Goal: Task Accomplishment & Management: Complete application form

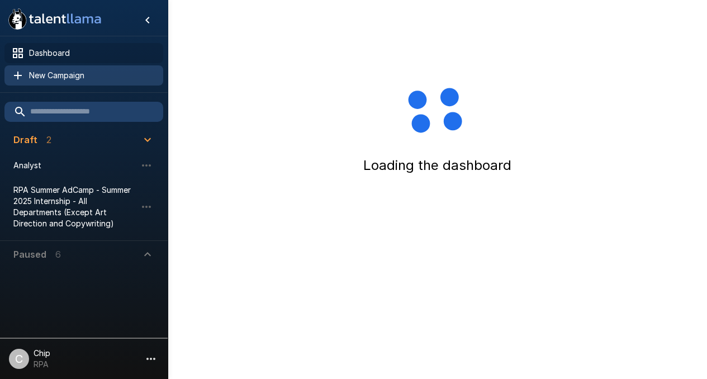
click at [49, 78] on span "New Campaign" at bounding box center [91, 75] width 125 height 11
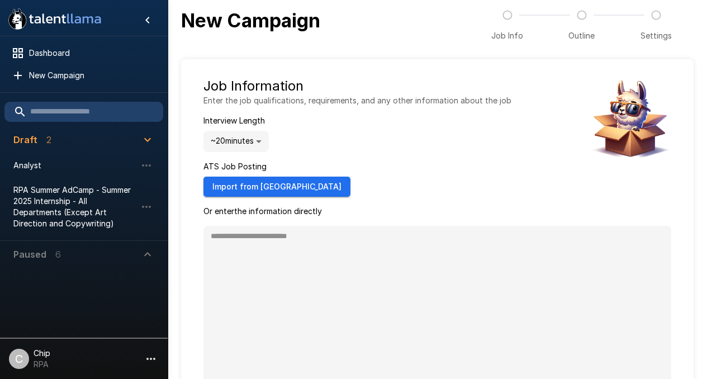
click at [220, 141] on body ".st0{fill:#FFFFFF;} .st1{fill:#76a4ed;} Dashboard New Campaign Draft 2 Analyst …" at bounding box center [353, 189] width 707 height 379
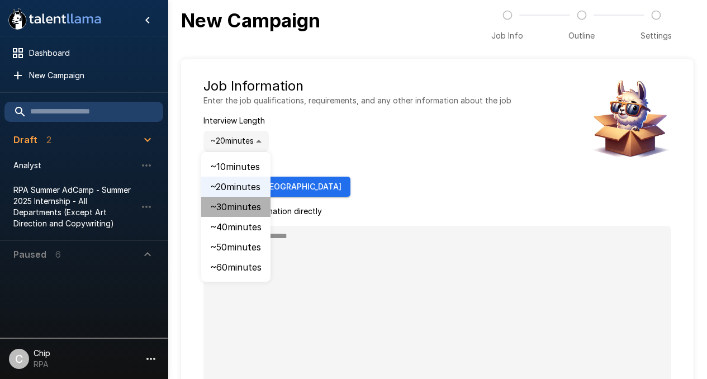
click at [226, 204] on li "~ 30 minutes" at bounding box center [235, 207] width 69 height 20
type input "**"
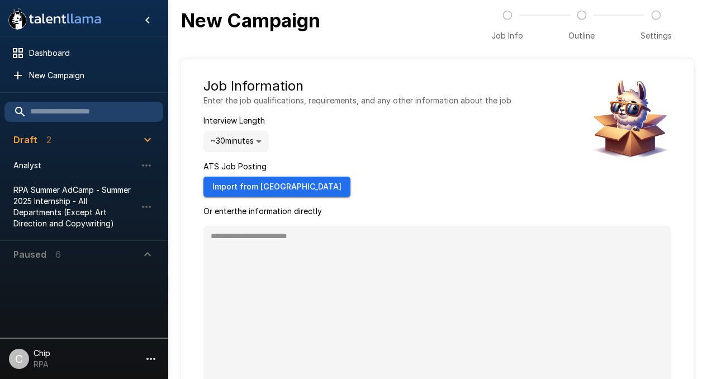
type textarea "*"
click at [223, 183] on button "Import from [GEOGRAPHIC_DATA]" at bounding box center [277, 187] width 147 height 21
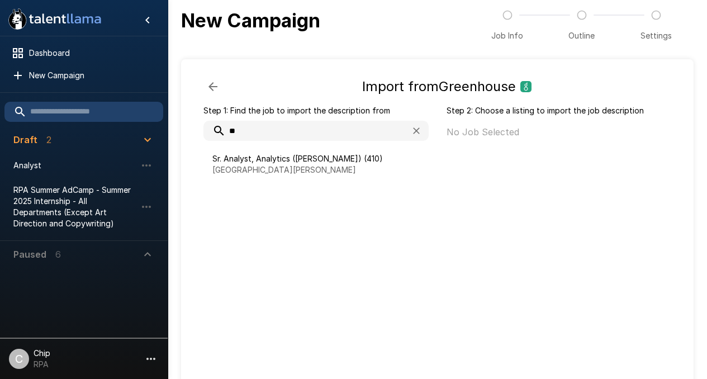
type input "*"
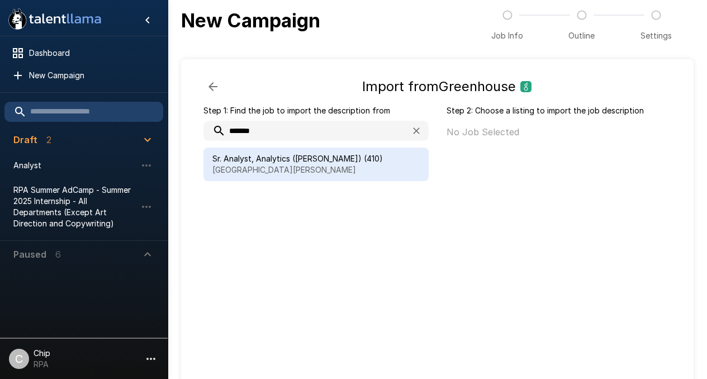
type input "*******"
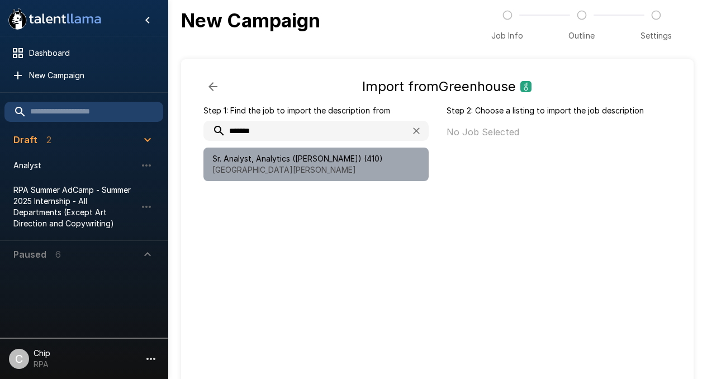
click at [292, 162] on span "Sr. Analyst, Analytics ([PERSON_NAME]) (410)" at bounding box center [315, 158] width 207 height 11
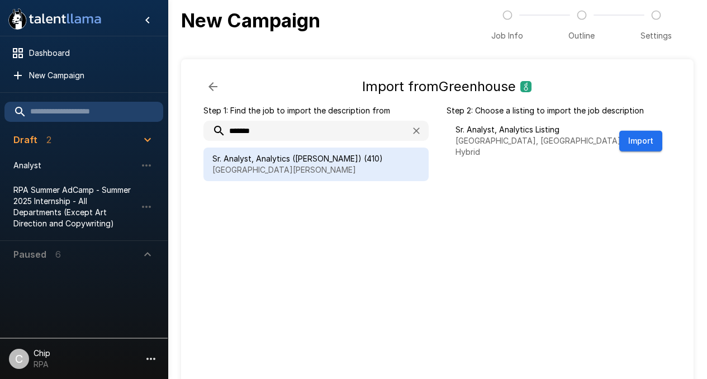
click at [264, 163] on span "Sr. Analyst, Analytics ([PERSON_NAME]) (410)" at bounding box center [315, 158] width 207 height 11
click at [640, 136] on button "Import" at bounding box center [641, 141] width 43 height 21
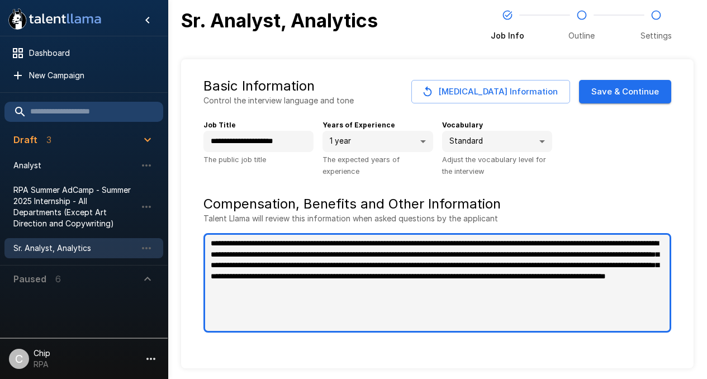
click at [435, 271] on textarea "**********" at bounding box center [438, 283] width 468 height 100
click at [376, 268] on textarea "**********" at bounding box center [438, 283] width 468 height 100
click at [209, 245] on textarea "**********" at bounding box center [438, 283] width 468 height 100
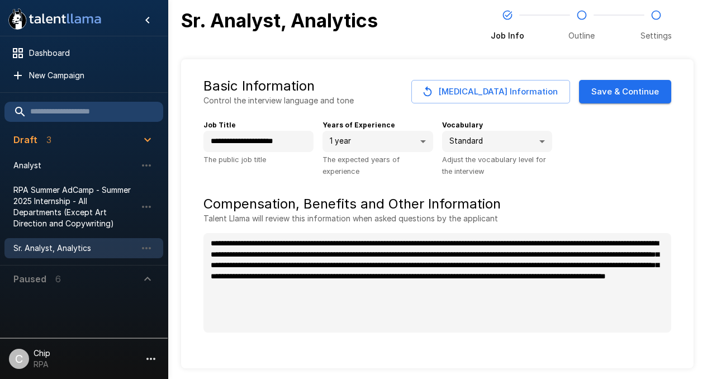
type textarea "*"
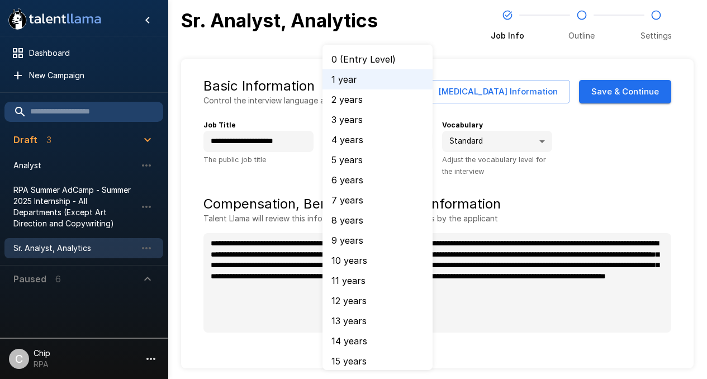
click at [378, 140] on body "**********" at bounding box center [353, 189] width 707 height 379
click at [347, 100] on li "2 years" at bounding box center [378, 99] width 110 height 20
type input "*"
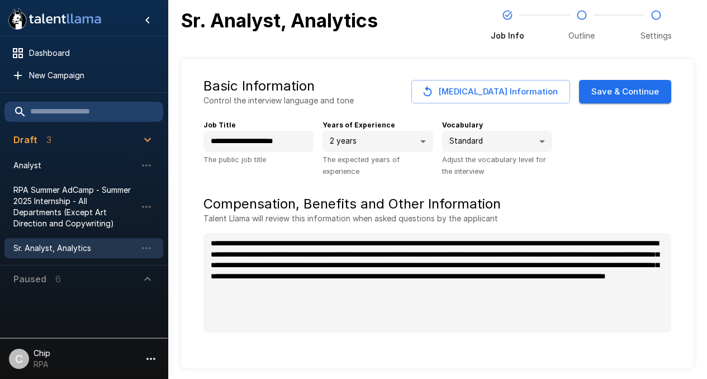
type textarea "*"
click at [615, 158] on div "**********" at bounding box center [433, 144] width 477 height 67
click at [615, 95] on button "Save & Continue" at bounding box center [625, 91] width 92 height 23
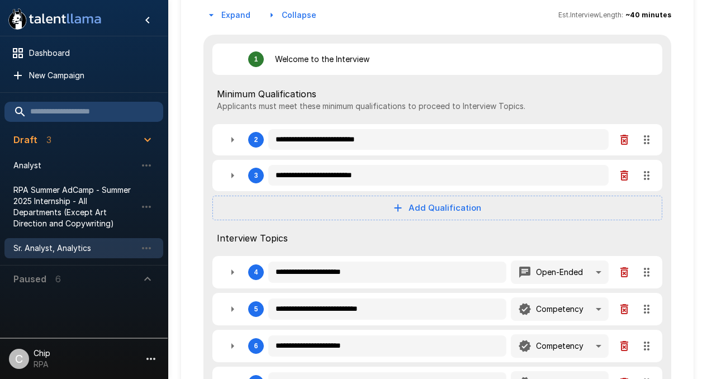
scroll to position [110, 0]
click at [626, 143] on icon "button" at bounding box center [625, 140] width 8 height 10
type textarea "*"
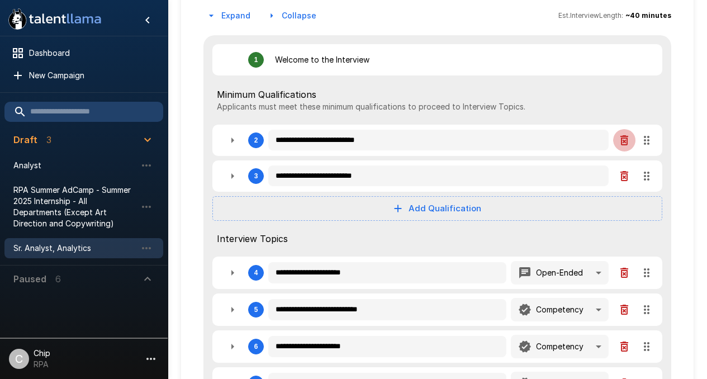
type textarea "*"
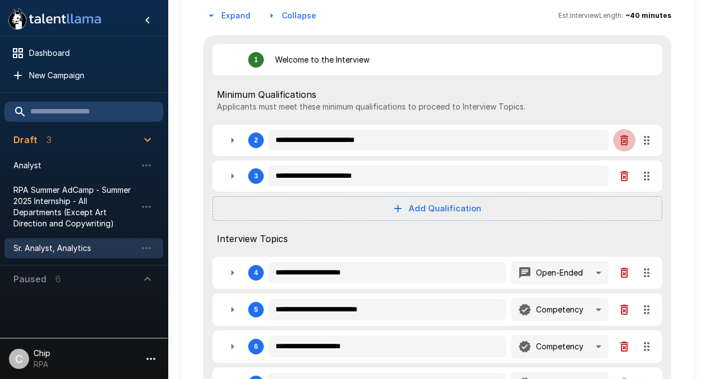
type textarea "*"
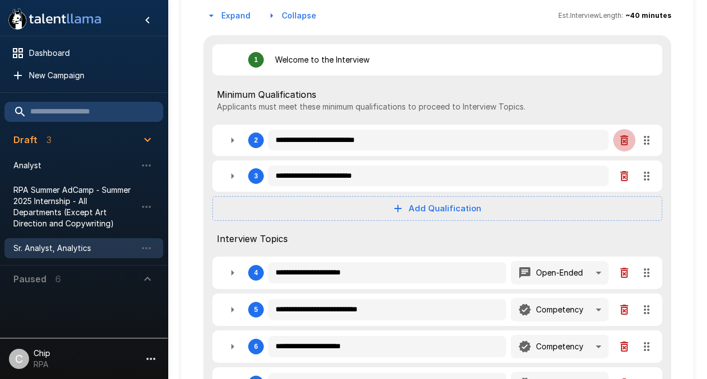
type textarea "*"
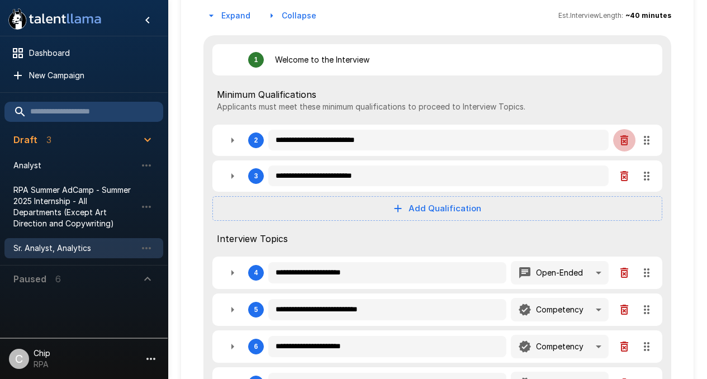
type textarea "*"
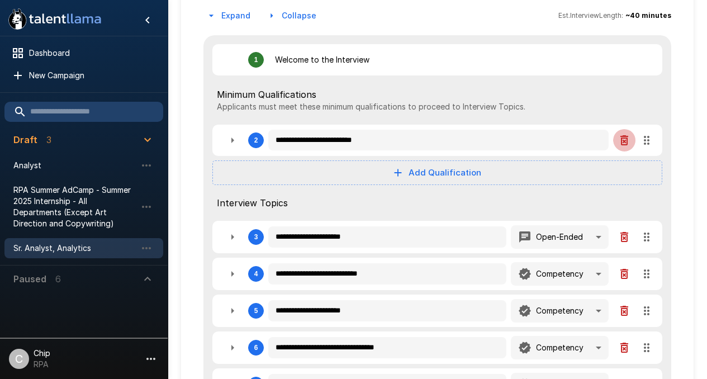
click at [626, 143] on icon "button" at bounding box center [625, 140] width 8 height 10
type textarea "*"
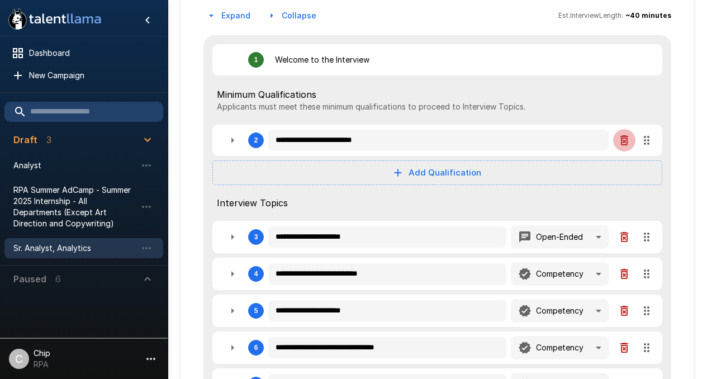
type textarea "*"
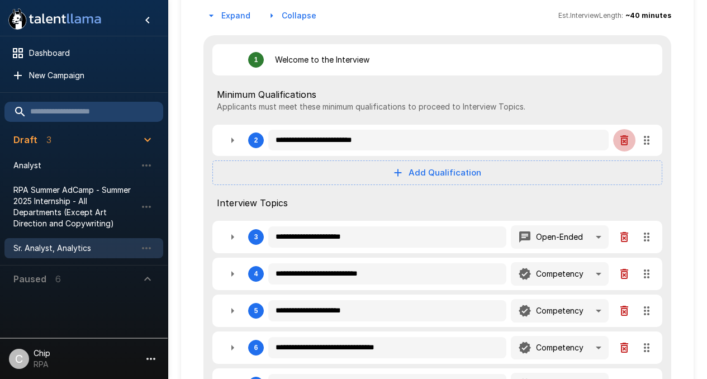
type textarea "*"
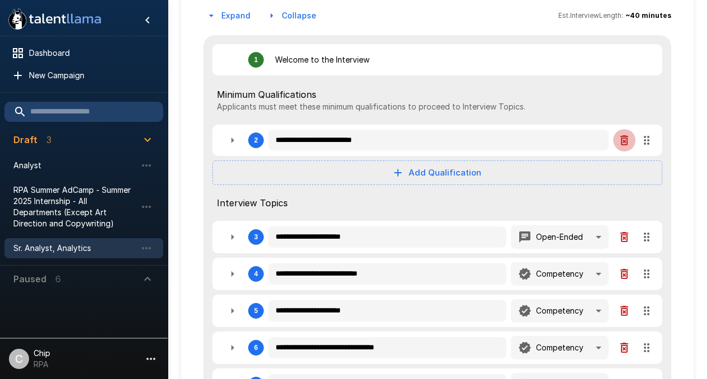
type textarea "*"
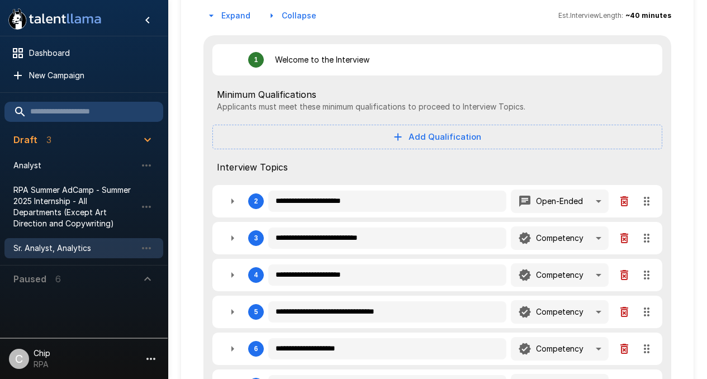
click at [232, 201] on icon "button" at bounding box center [233, 202] width 3 height 6
type textarea "*"
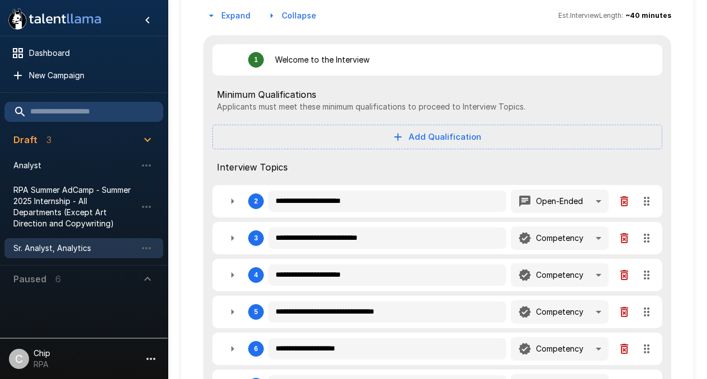
type textarea "*"
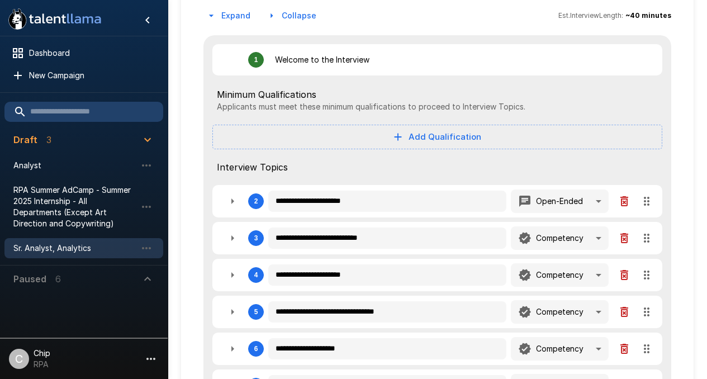
type textarea "*"
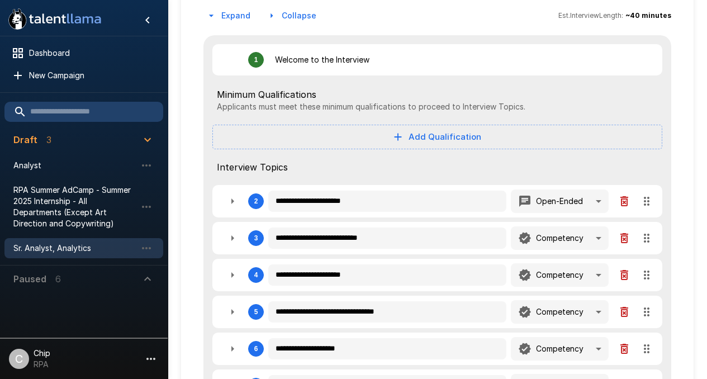
type textarea "*"
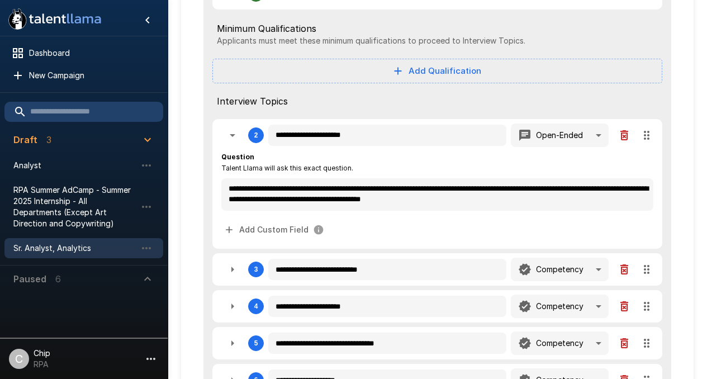
scroll to position [177, 0]
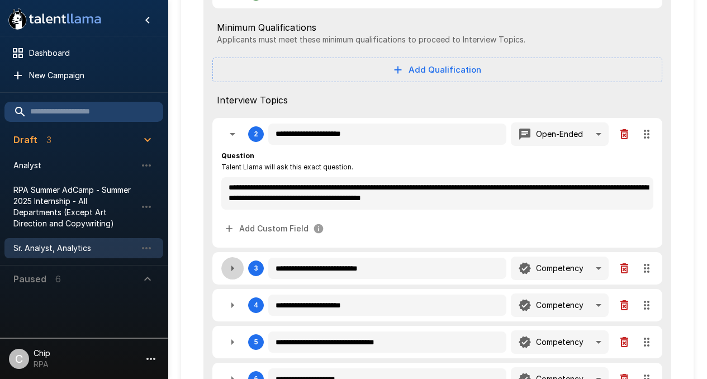
click at [230, 269] on icon "button" at bounding box center [232, 268] width 13 height 13
type textarea "*"
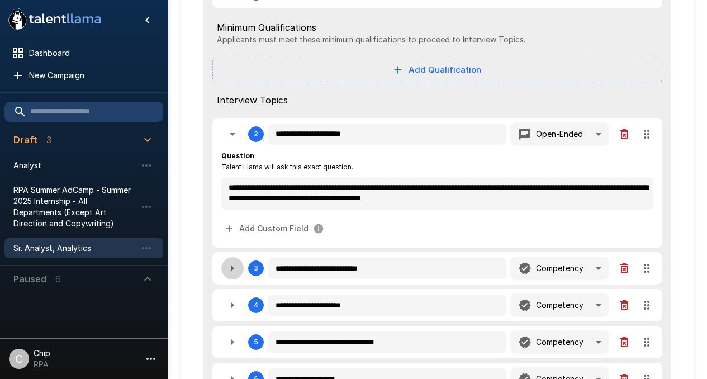
type textarea "*"
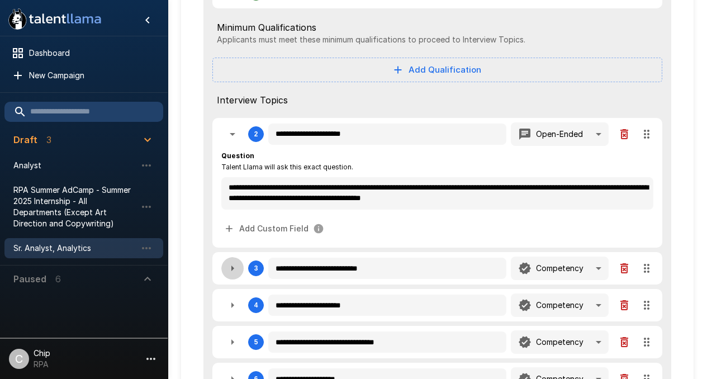
type textarea "*"
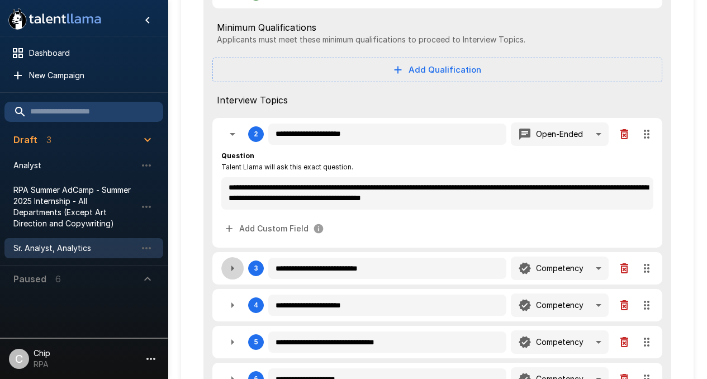
type textarea "*"
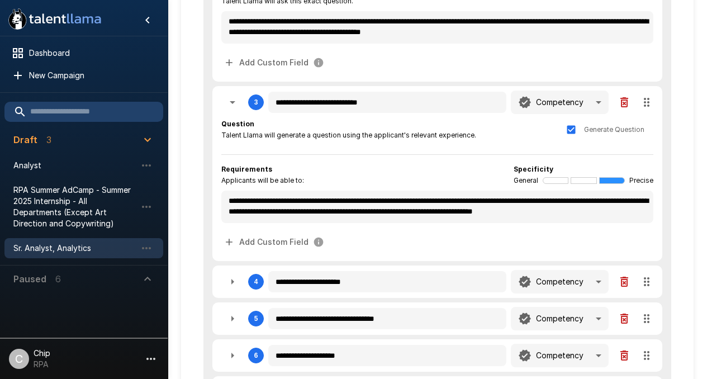
scroll to position [349, 0]
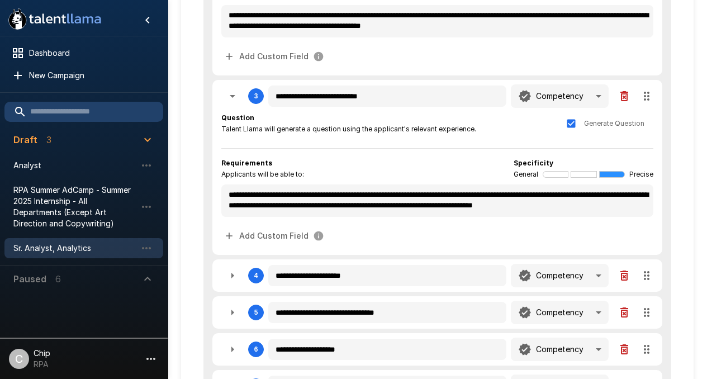
click at [234, 275] on icon "button" at bounding box center [232, 275] width 13 height 13
type textarea "*"
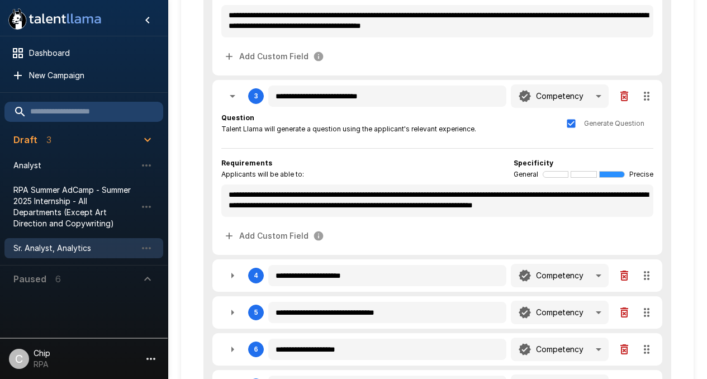
type textarea "*"
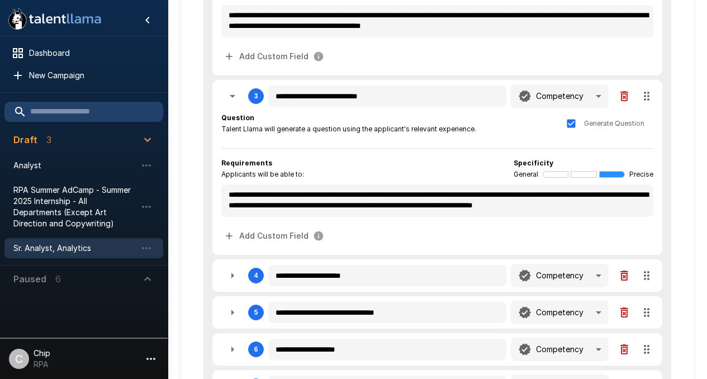
type textarea "*"
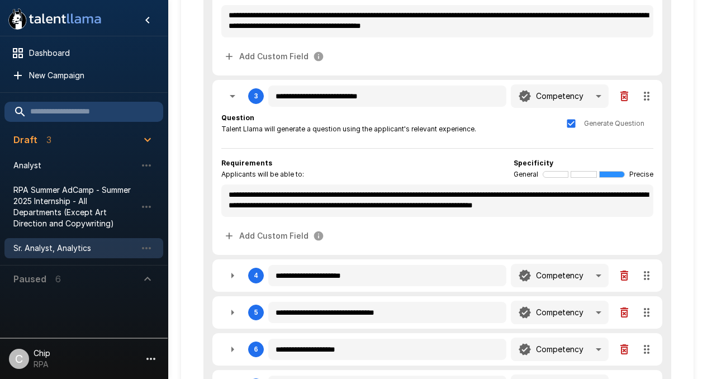
type textarea "*"
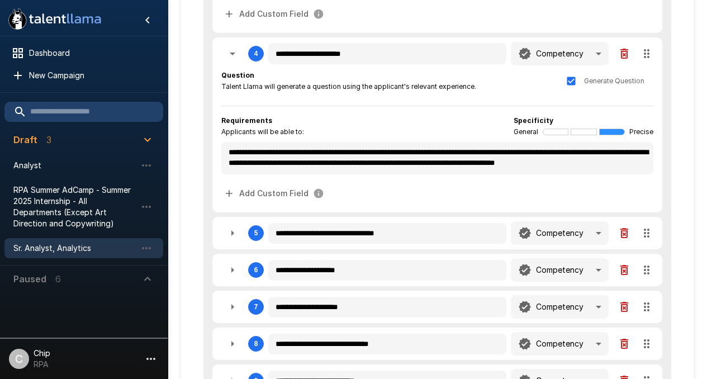
scroll to position [573, 0]
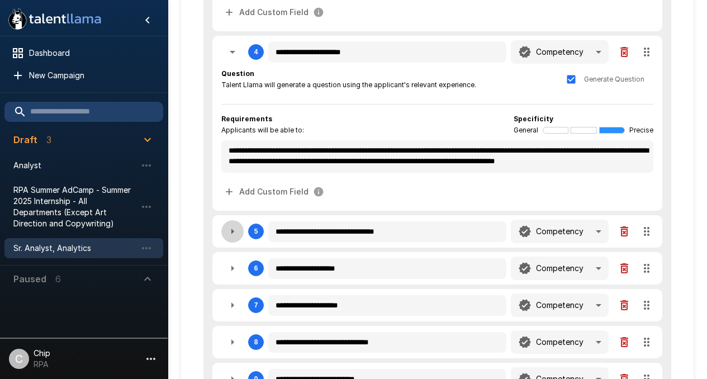
click at [231, 232] on icon "button" at bounding box center [232, 231] width 13 height 13
type textarea "*"
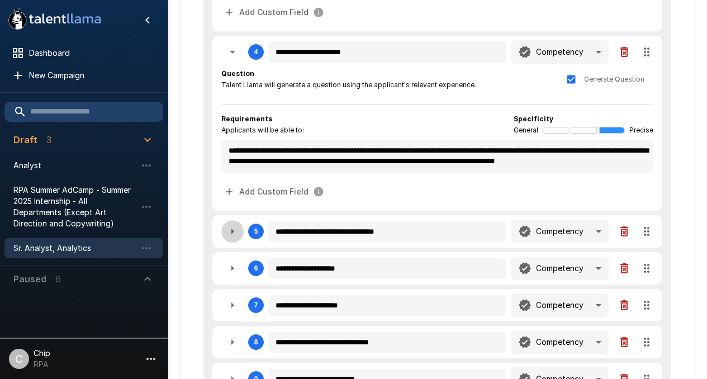
type textarea "*"
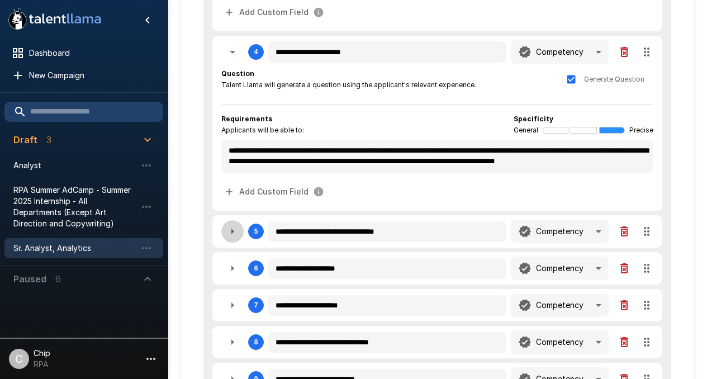
type textarea "*"
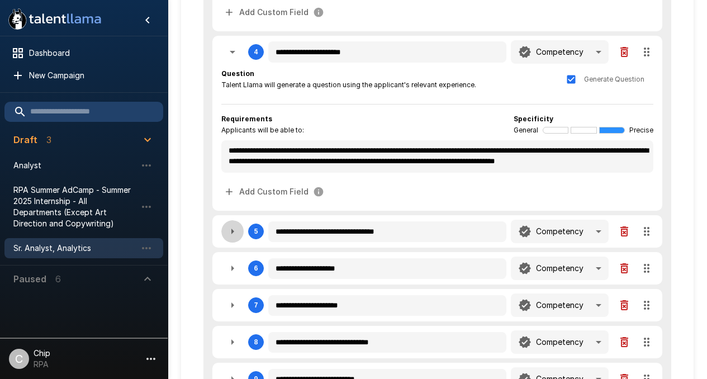
type textarea "*"
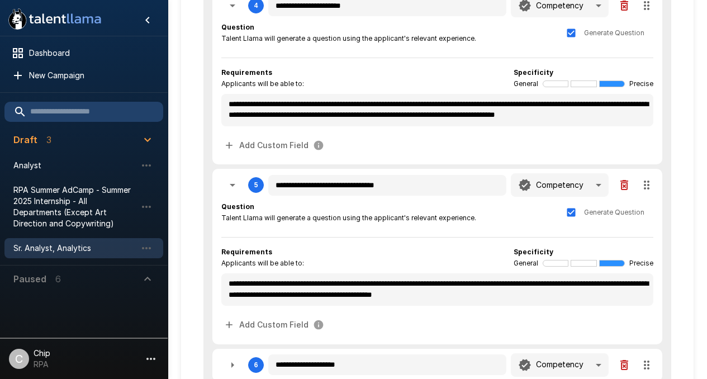
scroll to position [623, 0]
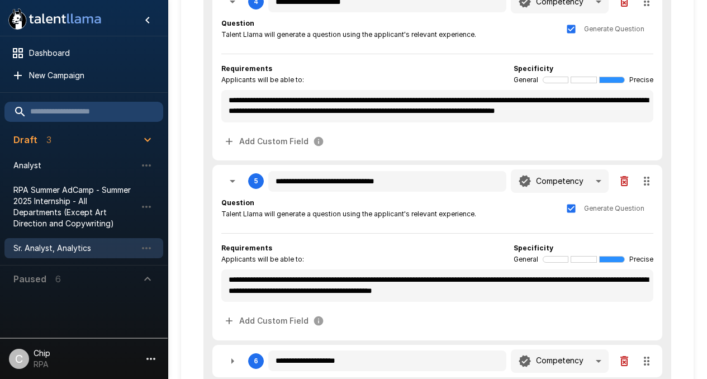
click at [626, 182] on icon "button" at bounding box center [624, 180] width 13 height 13
type textarea "*"
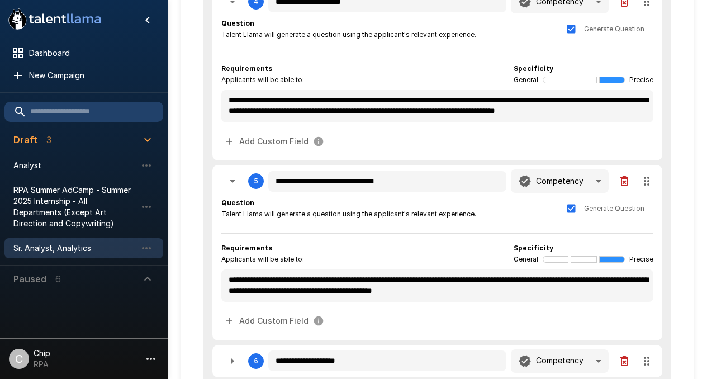
type textarea "*"
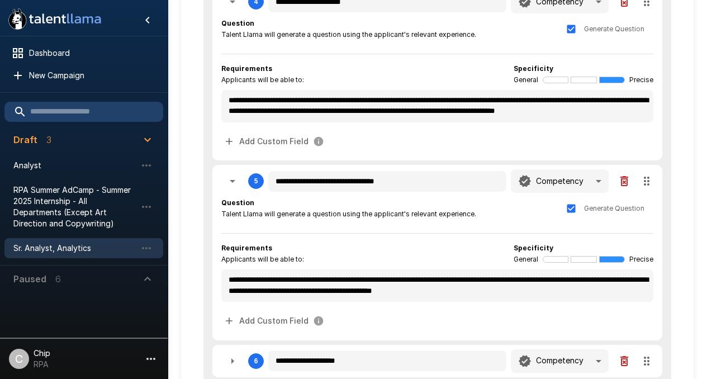
type textarea "*"
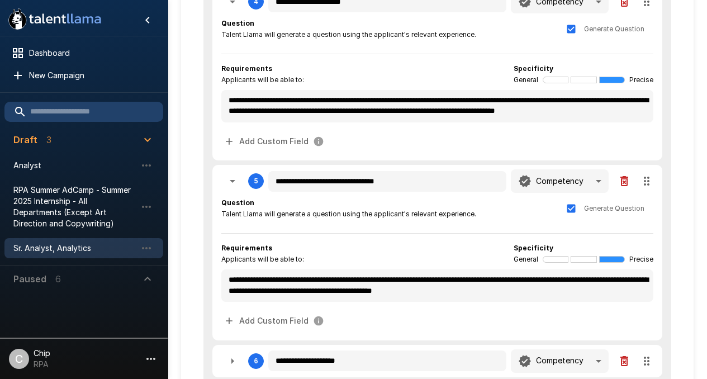
type textarea "*"
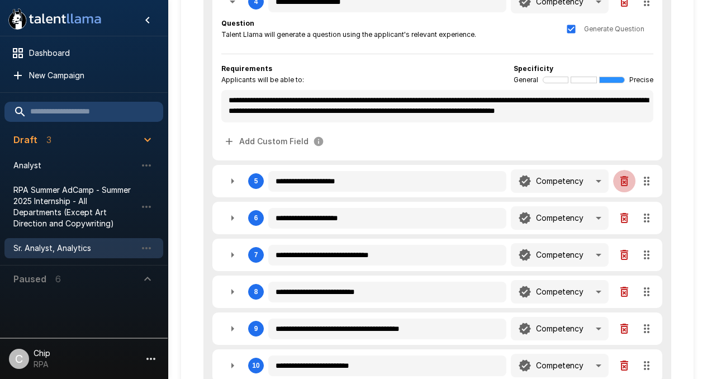
click at [628, 181] on icon "button" at bounding box center [624, 180] width 13 height 13
type textarea "*"
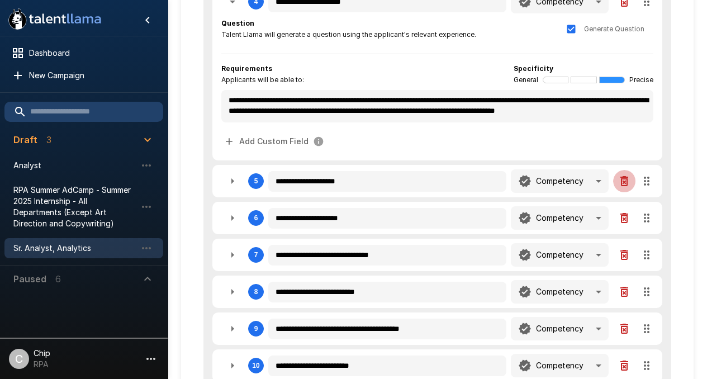
type textarea "*"
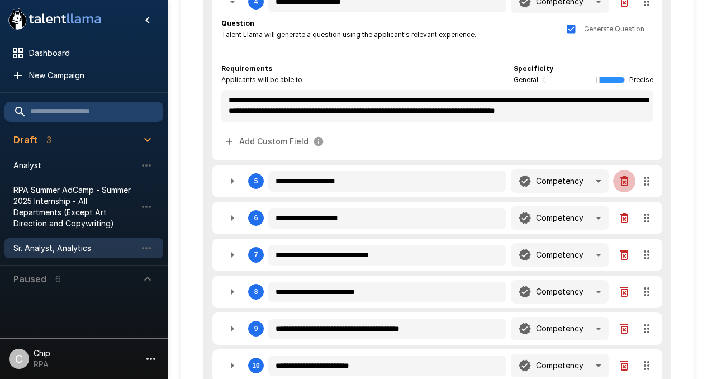
type textarea "*"
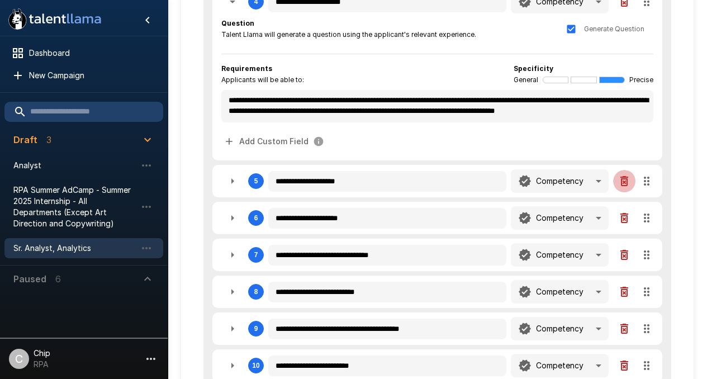
type textarea "*"
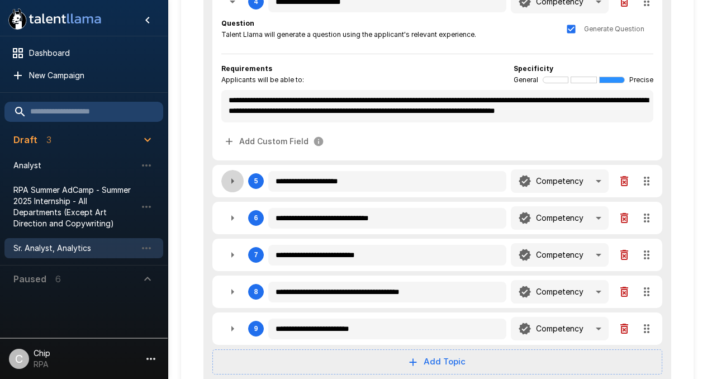
click at [231, 180] on icon "button" at bounding box center [232, 180] width 13 height 13
type textarea "*"
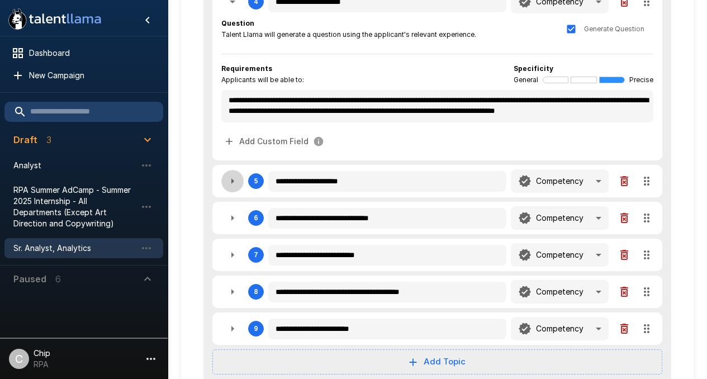
type textarea "*"
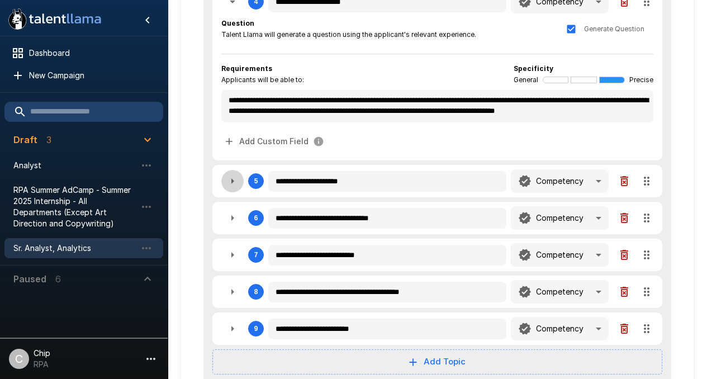
type textarea "*"
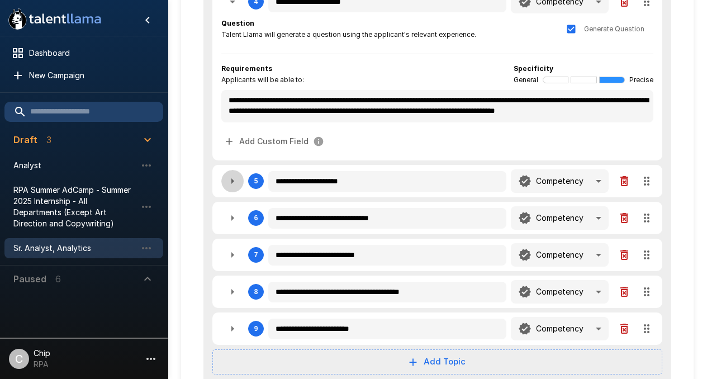
type textarea "*"
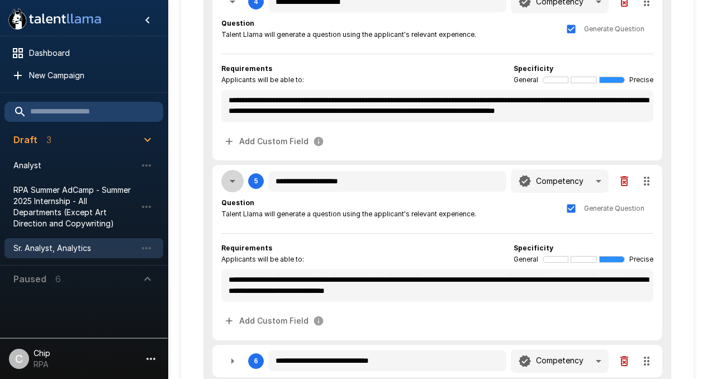
click at [231, 180] on icon "button" at bounding box center [233, 181] width 6 height 3
type textarea "*"
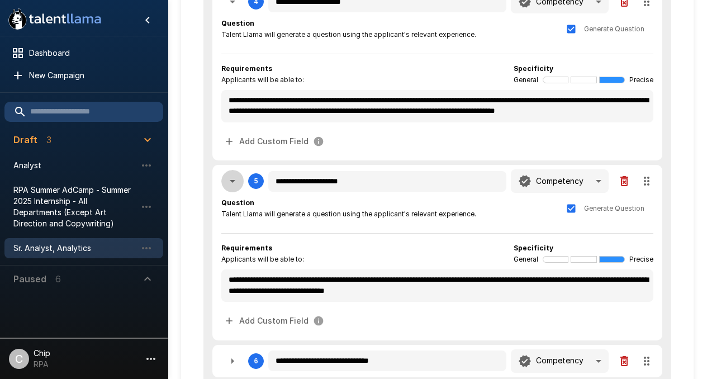
type textarea "*"
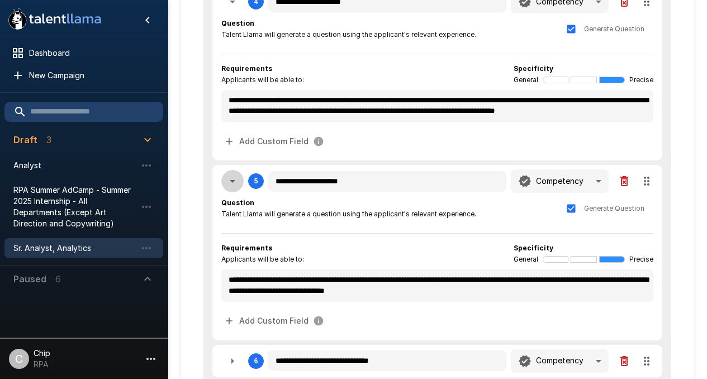
type textarea "*"
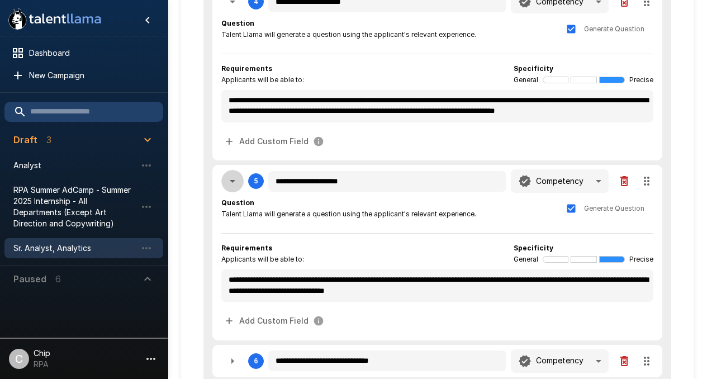
type textarea "*"
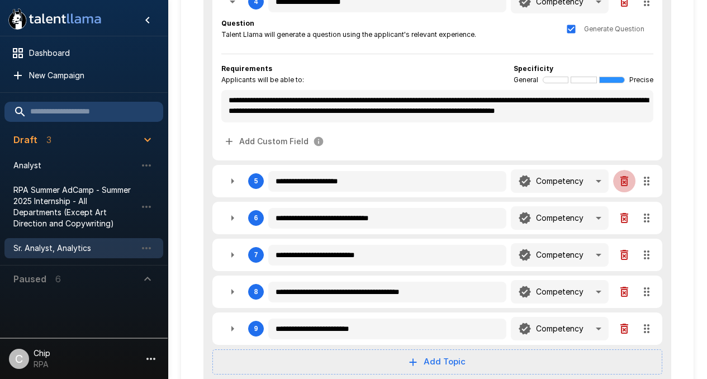
click at [628, 183] on icon "button" at bounding box center [624, 180] width 13 height 13
type textarea "*"
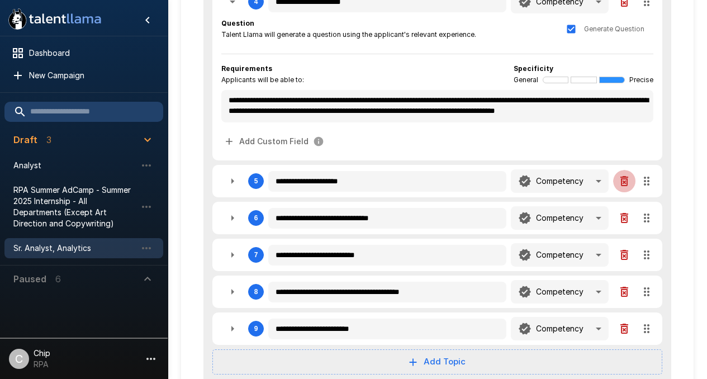
type textarea "*"
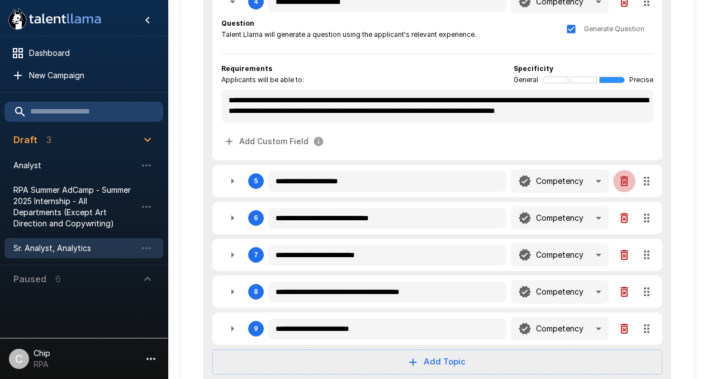
type textarea "*"
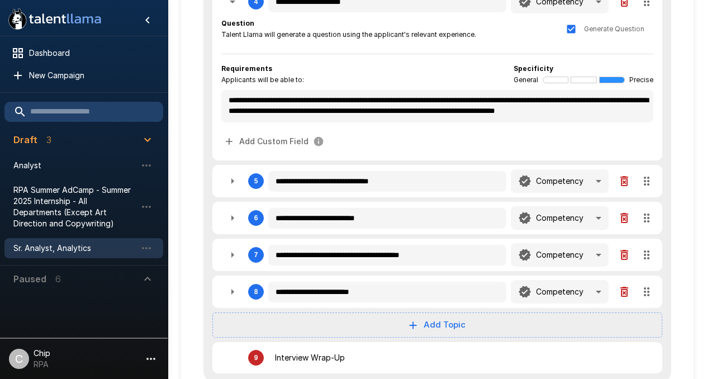
click at [237, 182] on icon "button" at bounding box center [232, 180] width 13 height 13
type textarea "*"
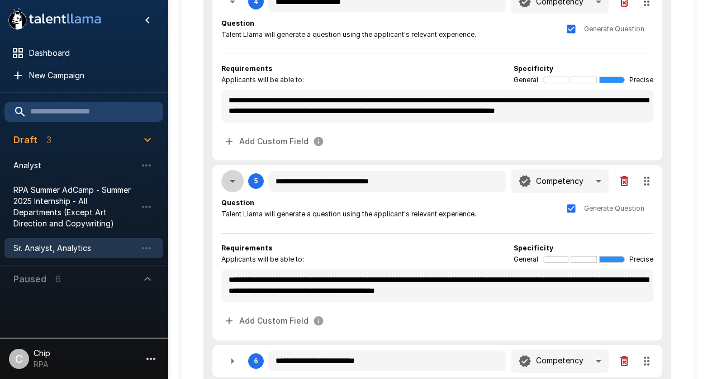
click at [237, 182] on icon "button" at bounding box center [232, 180] width 13 height 13
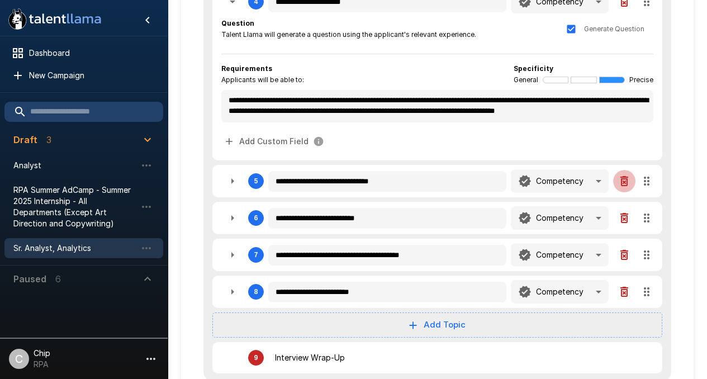
click at [628, 182] on icon "button" at bounding box center [624, 180] width 13 height 13
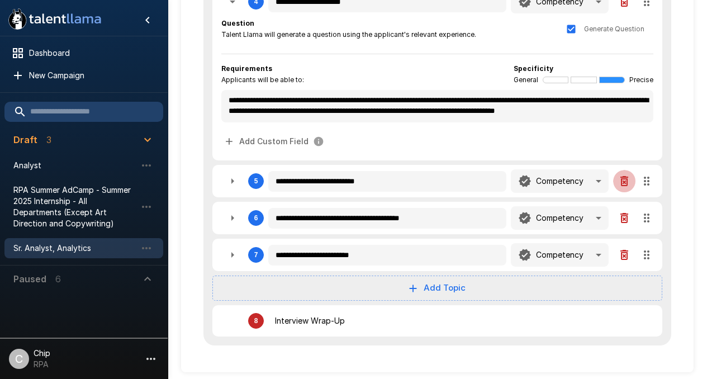
click at [625, 181] on icon "button" at bounding box center [624, 180] width 13 height 13
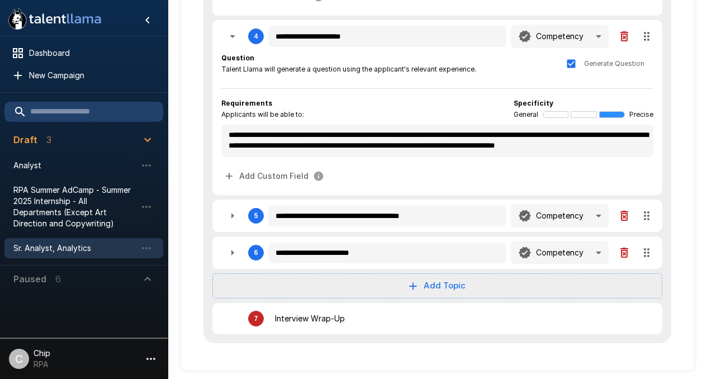
scroll to position [588, 0]
click at [232, 216] on icon "button" at bounding box center [233, 216] width 3 height 6
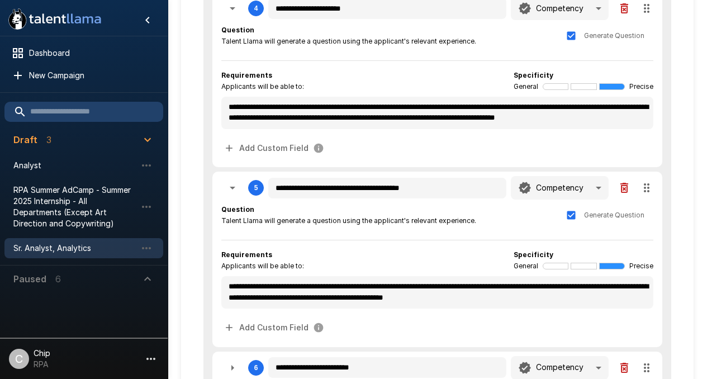
scroll to position [617, 0]
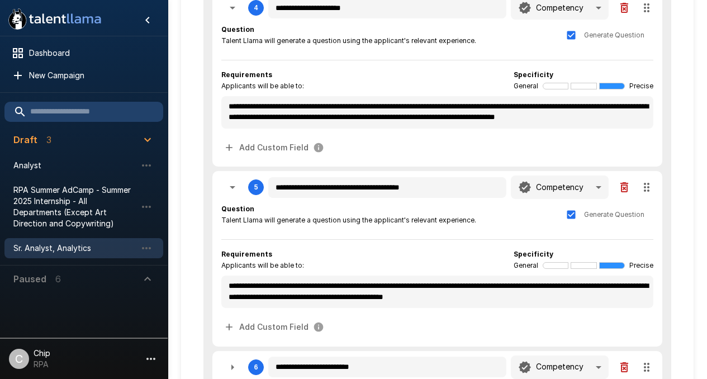
click at [232, 188] on icon "button" at bounding box center [233, 187] width 6 height 3
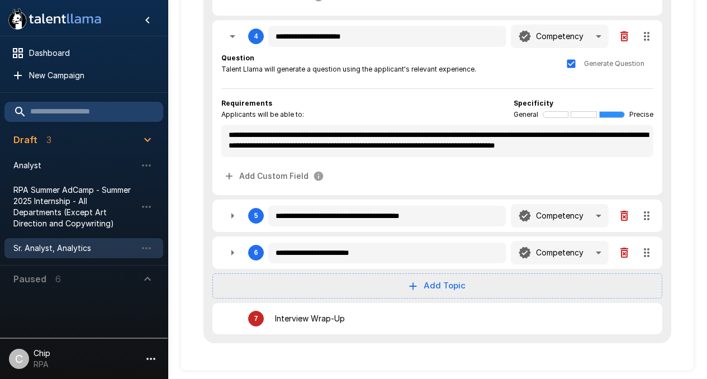
scroll to position [588, 0]
click at [628, 216] on icon "button" at bounding box center [624, 215] width 13 height 13
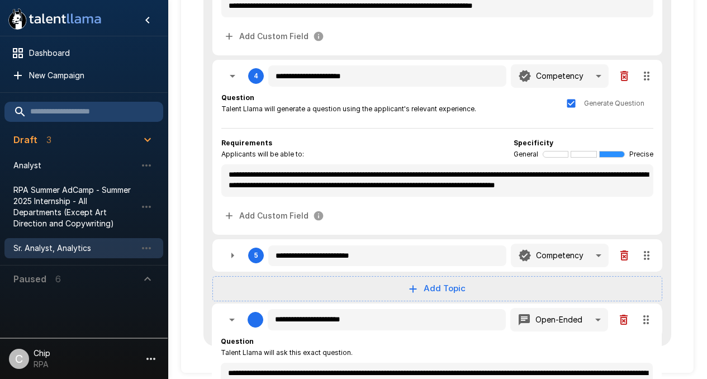
scroll to position [551, 0]
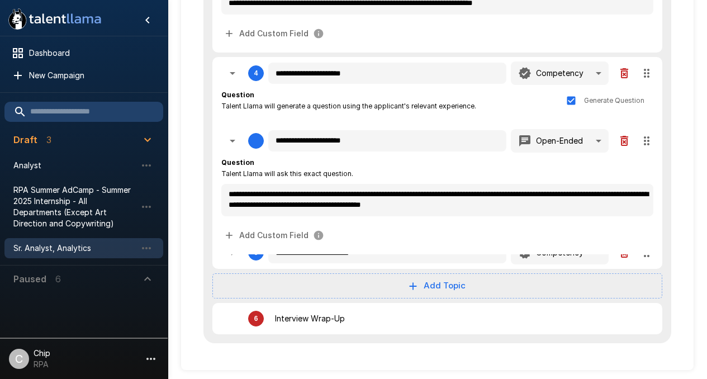
drag, startPoint x: 647, startPoint y: 163, endPoint x: 660, endPoint y: 305, distance: 142.1
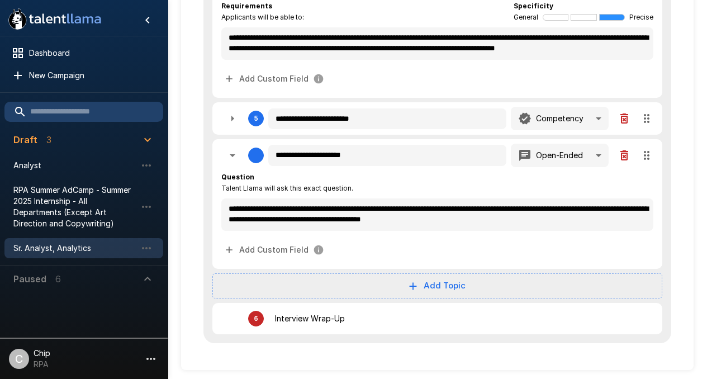
drag, startPoint x: 647, startPoint y: 140, endPoint x: 641, endPoint y: 258, distance: 118.1
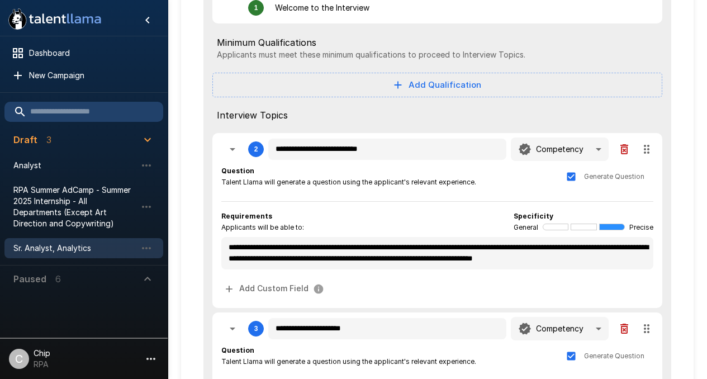
scroll to position [0, 0]
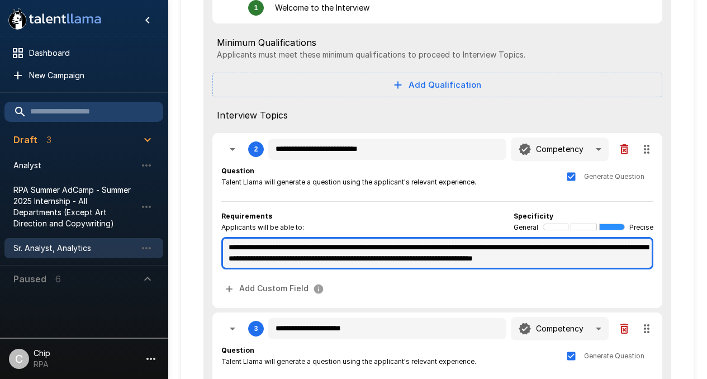
drag, startPoint x: 573, startPoint y: 248, endPoint x: 281, endPoint y: 257, distance: 292.0
click at [281, 257] on textarea "**********" at bounding box center [437, 253] width 432 height 32
drag, startPoint x: 286, startPoint y: 258, endPoint x: 300, endPoint y: 258, distance: 14.5
click at [300, 258] on textarea "**********" at bounding box center [437, 253] width 432 height 32
drag, startPoint x: 264, startPoint y: 258, endPoint x: 305, endPoint y: 258, distance: 40.8
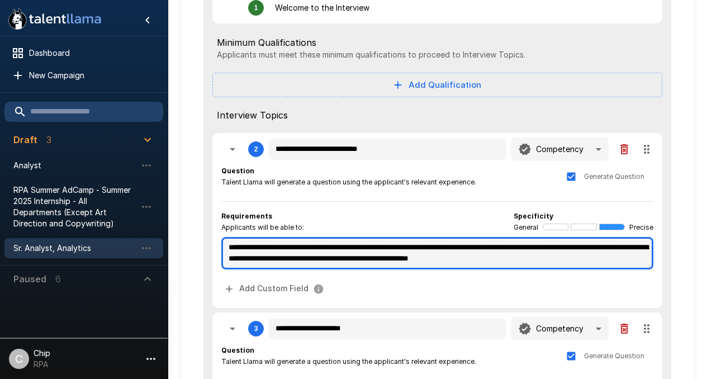
click at [305, 258] on textarea "**********" at bounding box center [437, 253] width 432 height 32
click at [600, 260] on textarea "**********" at bounding box center [437, 253] width 432 height 32
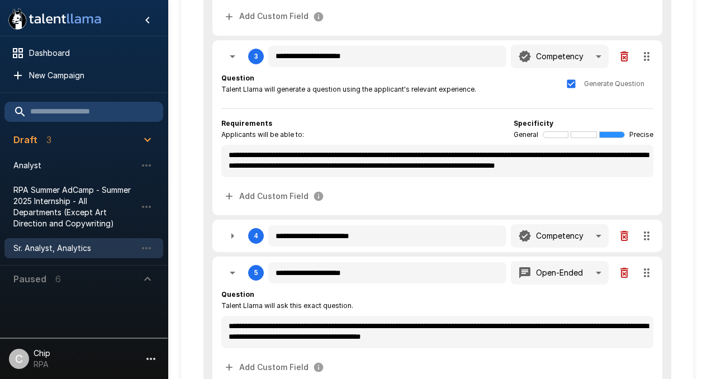
scroll to position [442, 0]
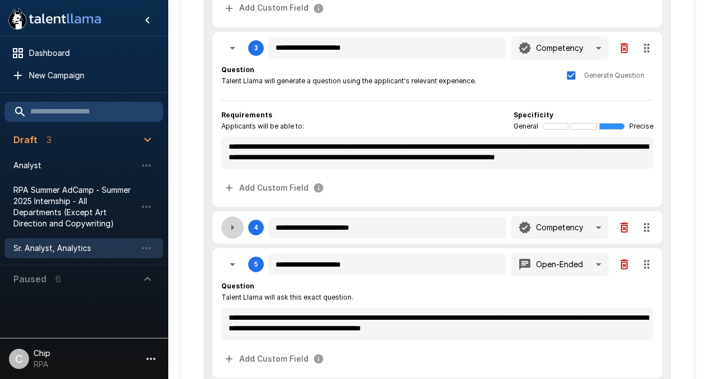
click at [230, 228] on icon "button" at bounding box center [232, 227] width 13 height 13
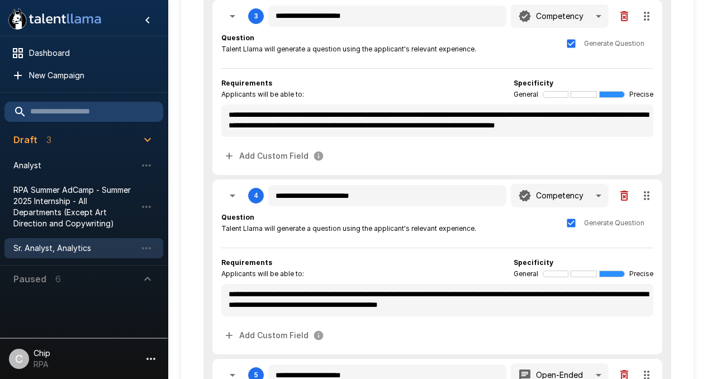
scroll to position [475, 0]
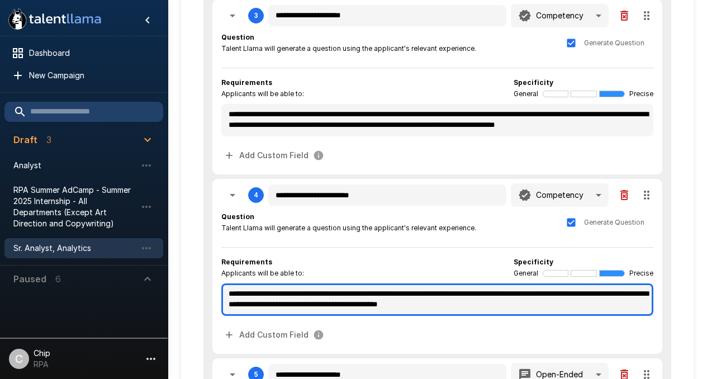
click at [288, 295] on textarea "**********" at bounding box center [437, 300] width 432 height 32
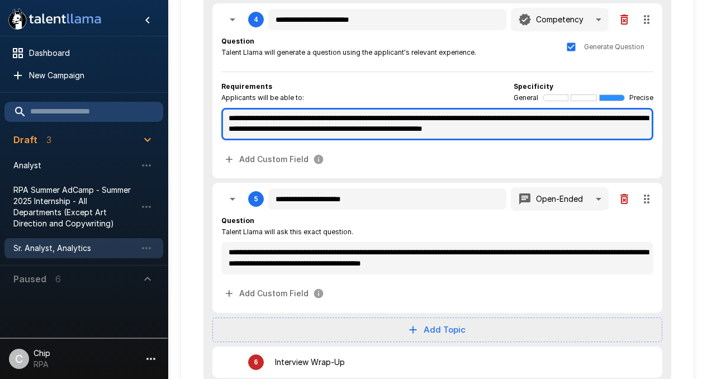
scroll to position [646, 0]
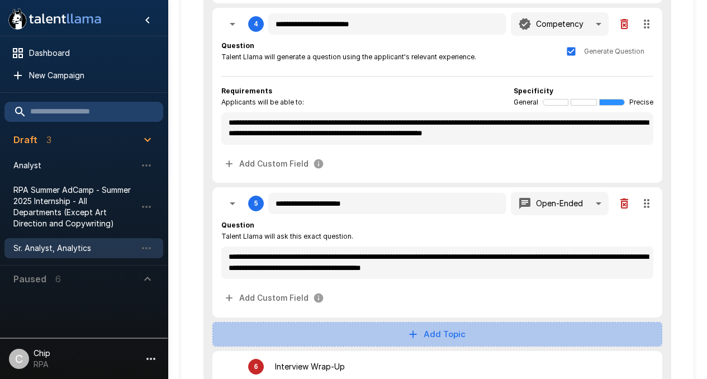
click at [438, 331] on button "Add Topic" at bounding box center [437, 334] width 450 height 25
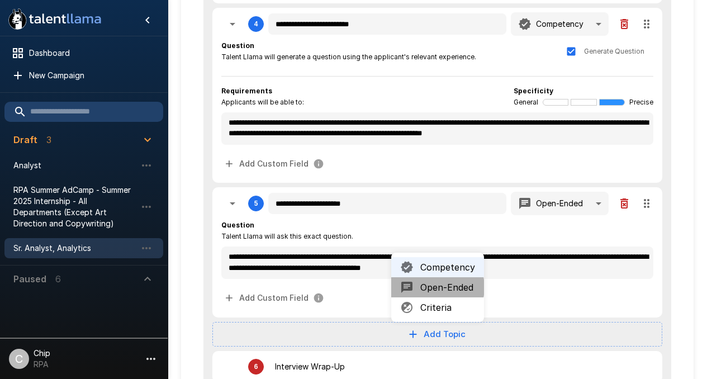
click at [432, 287] on span "Open-Ended" at bounding box center [448, 287] width 55 height 13
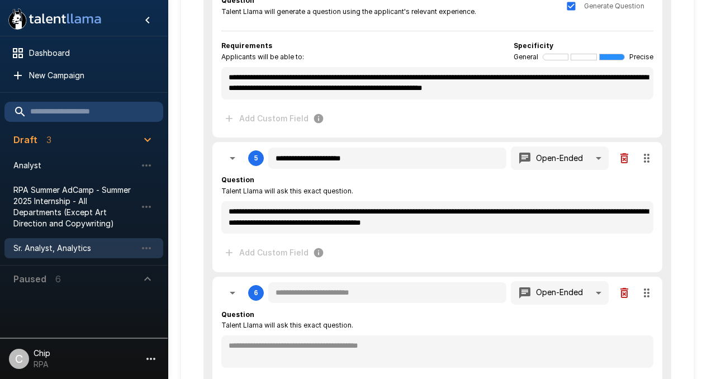
scroll to position [701, 0]
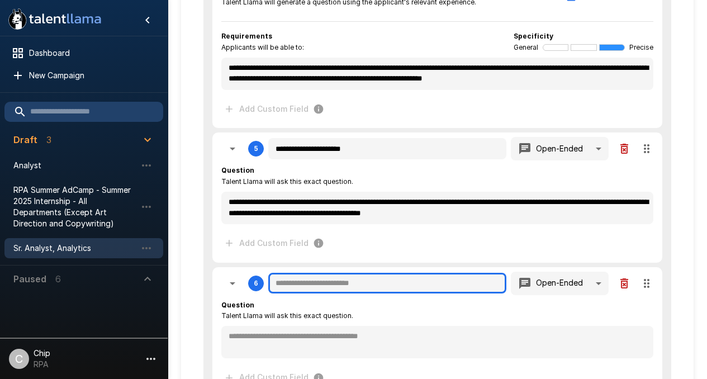
click at [334, 286] on input "text" at bounding box center [387, 283] width 238 height 21
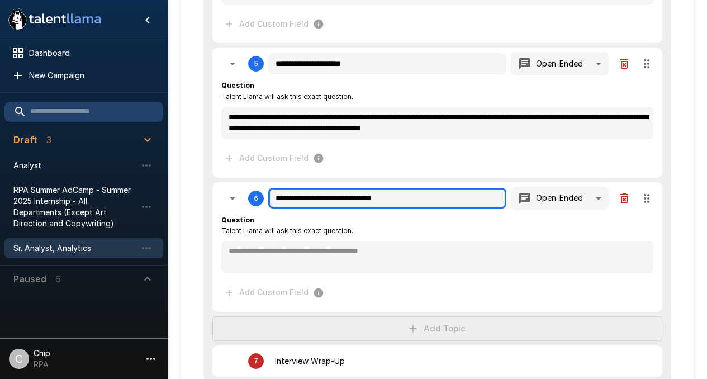
scroll to position [785, 0]
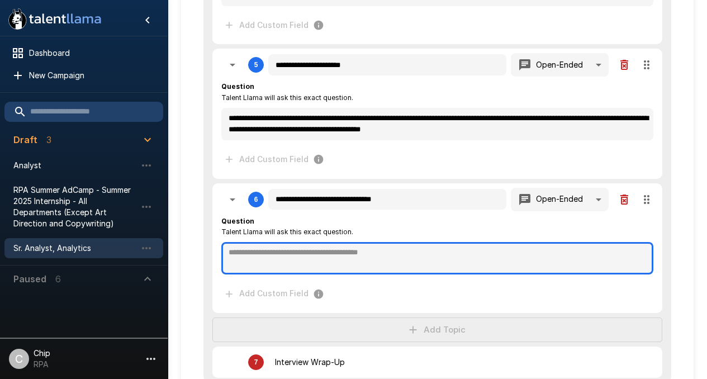
click at [306, 259] on textarea at bounding box center [437, 258] width 432 height 32
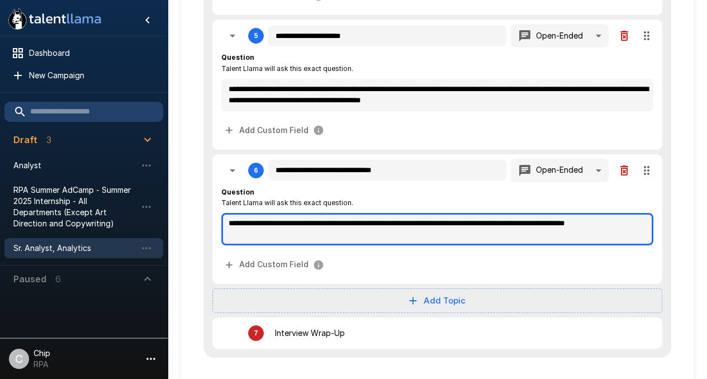
scroll to position [828, 0]
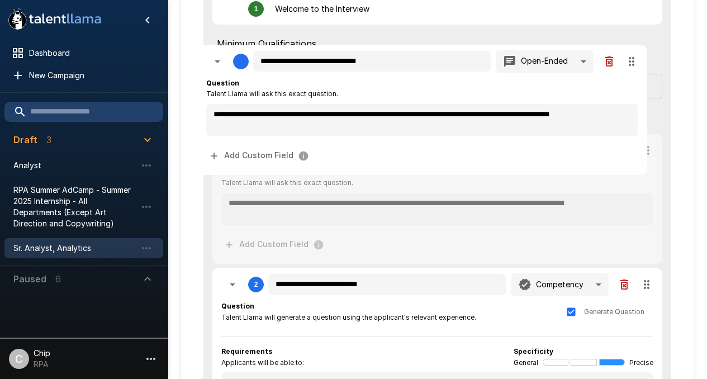
scroll to position [153, 0]
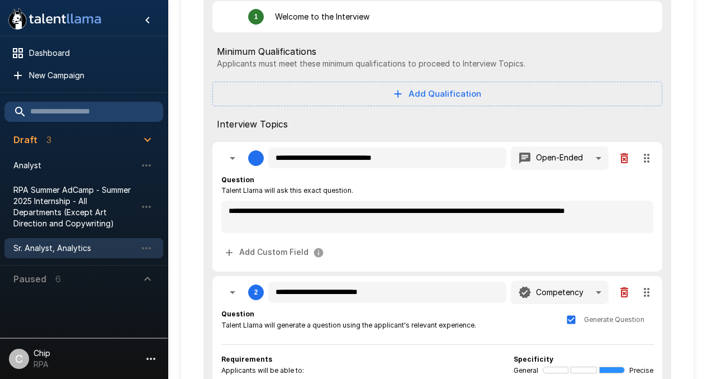
drag, startPoint x: 646, startPoint y: 158, endPoint x: 639, endPoint y: 159, distance: 6.8
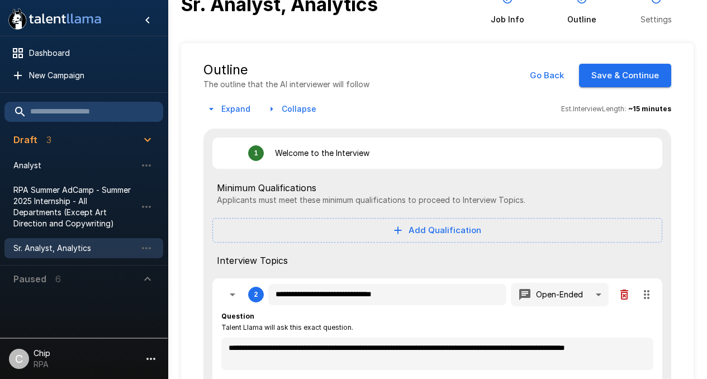
scroll to position [0, 0]
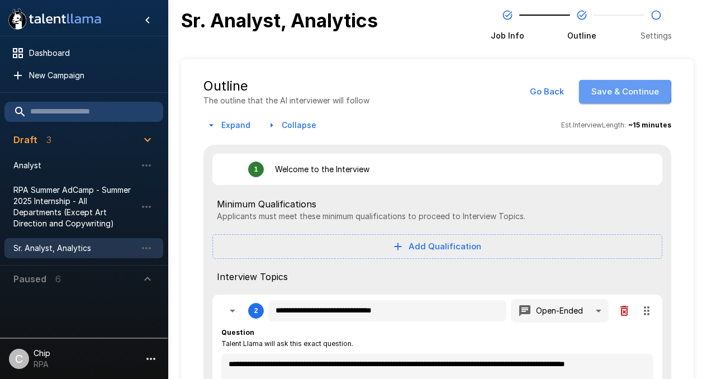
click at [601, 91] on button "Save & Continue" at bounding box center [625, 91] width 92 height 23
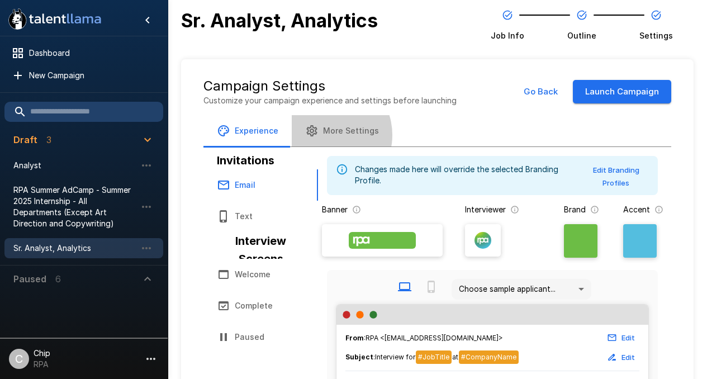
click at [323, 135] on button "More Settings" at bounding box center [342, 130] width 101 height 31
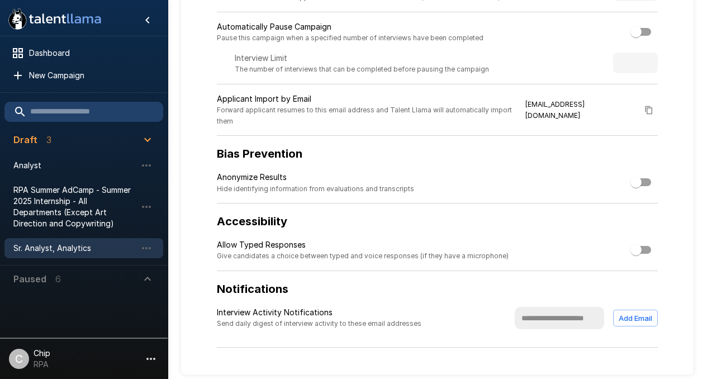
scroll to position [270, 0]
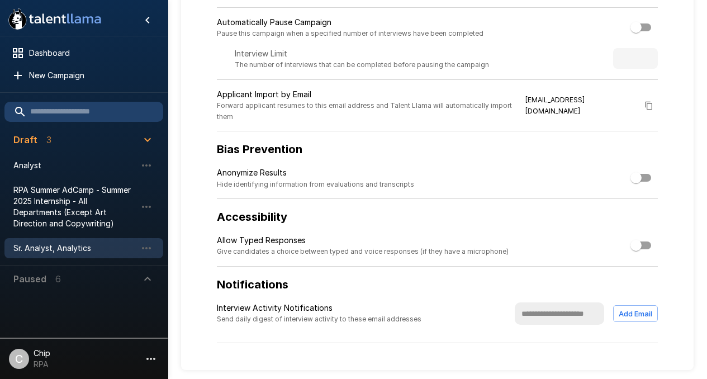
click at [18, 360] on div "C" at bounding box center [19, 359] width 20 height 20
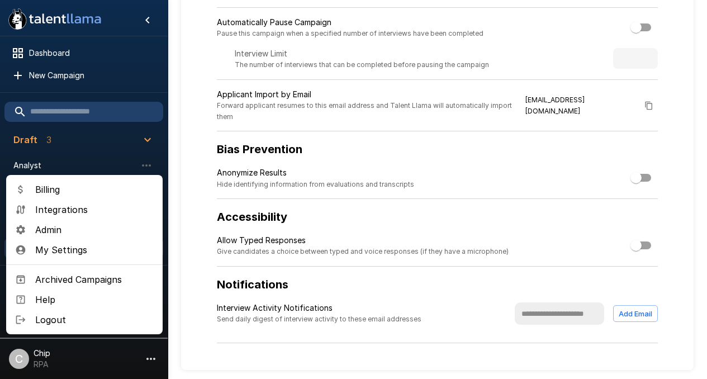
click at [38, 231] on span "Admin" at bounding box center [94, 229] width 119 height 13
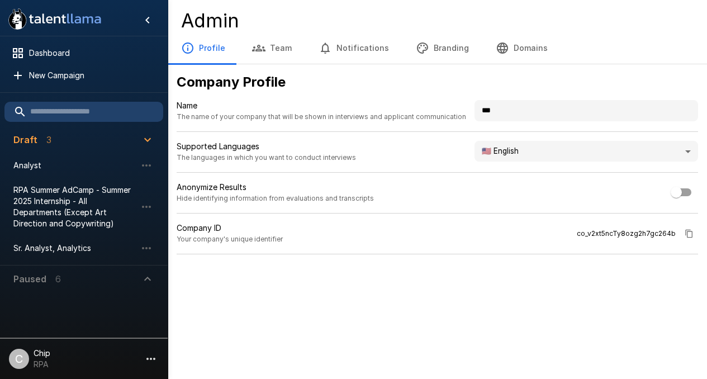
click at [274, 41] on button "Team" at bounding box center [272, 47] width 67 height 31
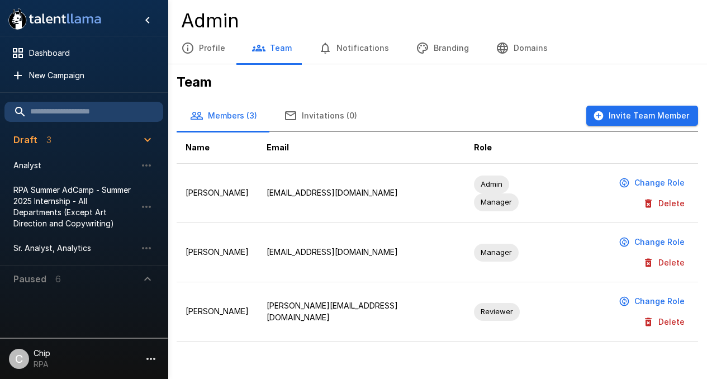
click at [23, 357] on div "C" at bounding box center [19, 359] width 20 height 20
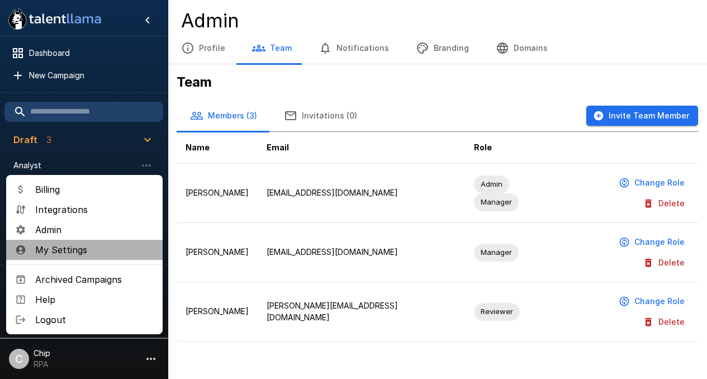
click at [43, 250] on span "My Settings" at bounding box center [94, 249] width 119 height 13
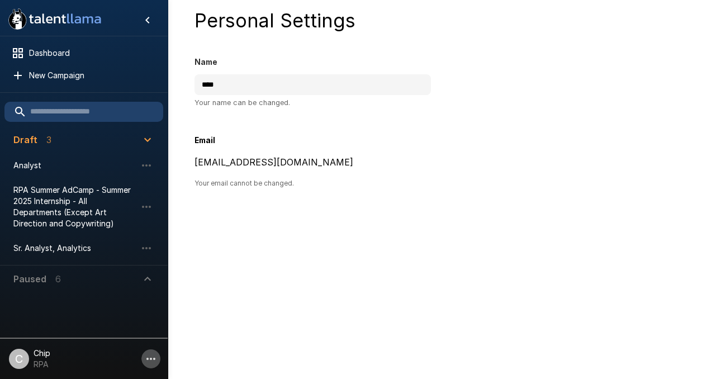
click at [151, 358] on icon "button" at bounding box center [151, 359] width 9 height 2
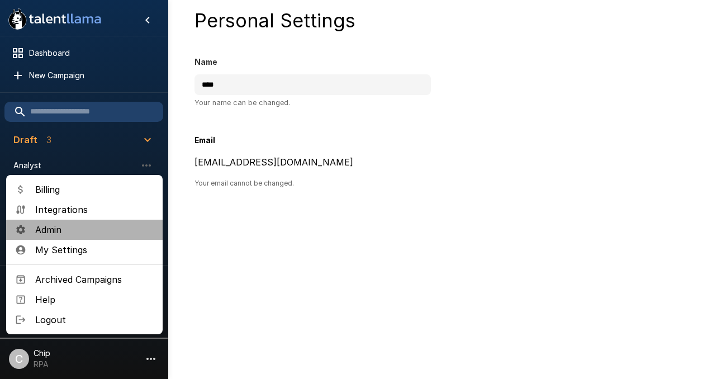
click at [41, 230] on span "Admin" at bounding box center [94, 229] width 119 height 13
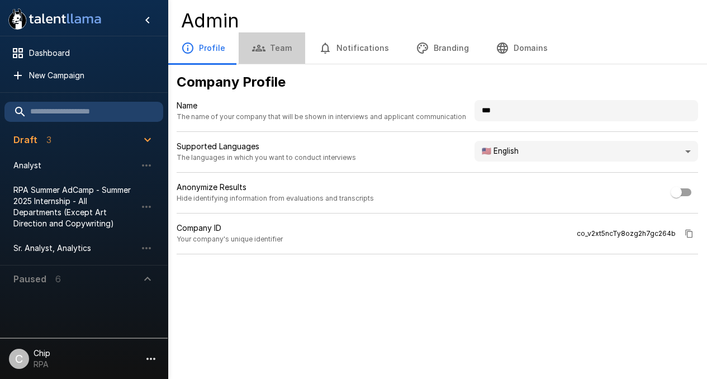
click at [282, 50] on button "Team" at bounding box center [272, 47] width 67 height 31
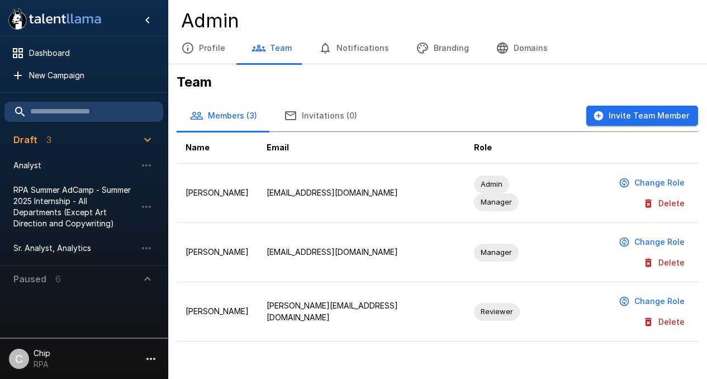
click at [358, 49] on button "Notifications" at bounding box center [353, 47] width 97 height 31
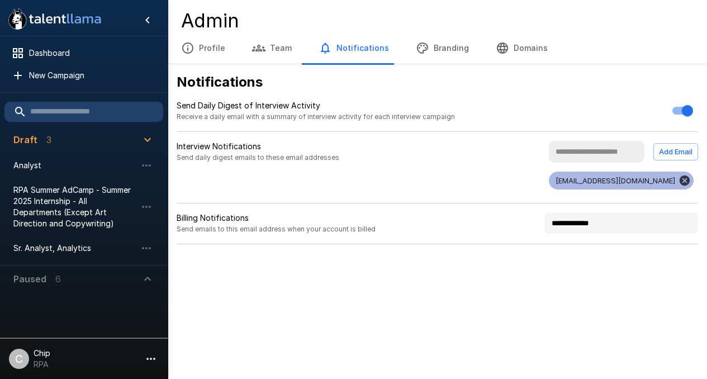
click at [443, 47] on button "Branding" at bounding box center [443, 47] width 80 height 31
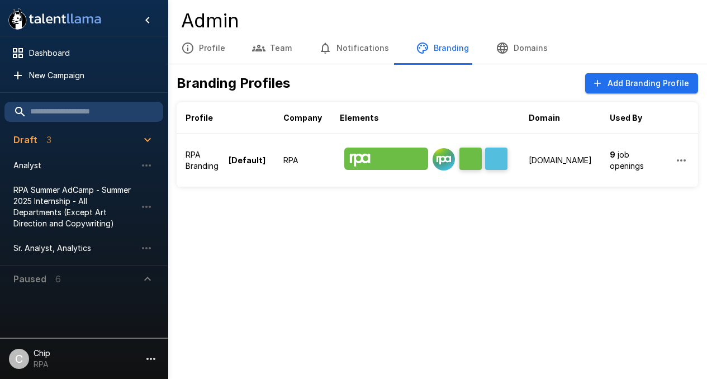
click at [517, 49] on button "Domains" at bounding box center [522, 47] width 79 height 31
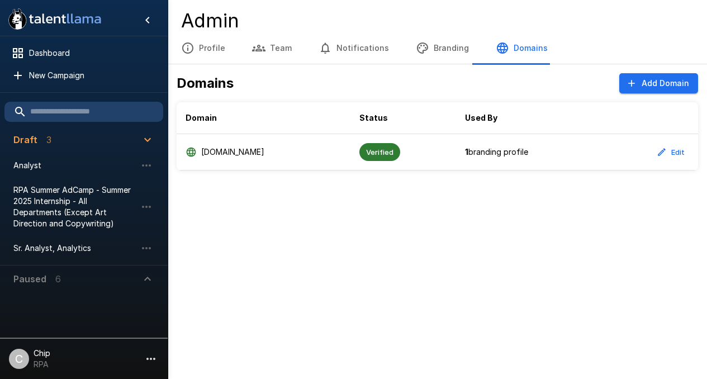
click at [212, 49] on button "Profile" at bounding box center [203, 47] width 71 height 31
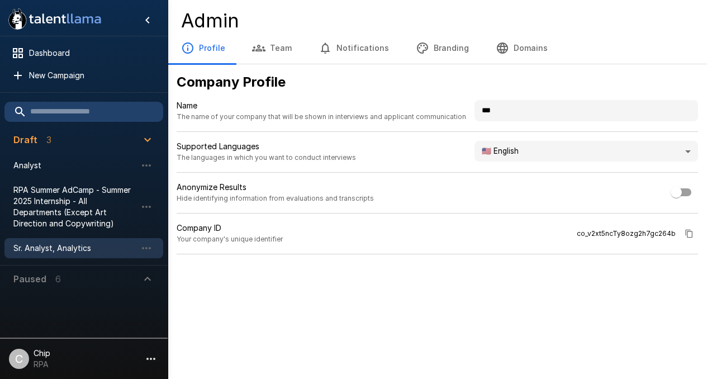
click at [29, 249] on span "Sr. Analyst, Analytics" at bounding box center [74, 248] width 123 height 11
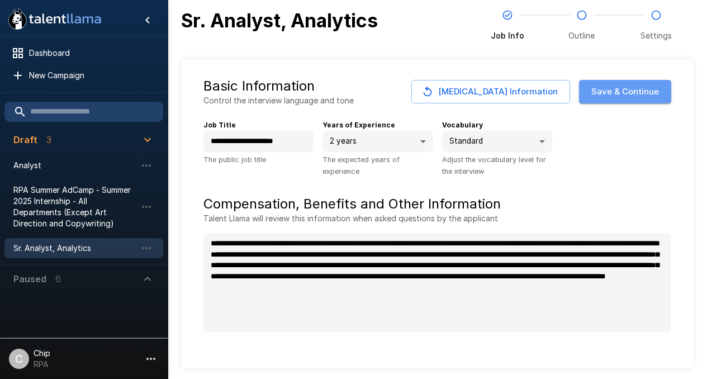
click at [621, 94] on button "Save & Continue" at bounding box center [625, 91] width 92 height 23
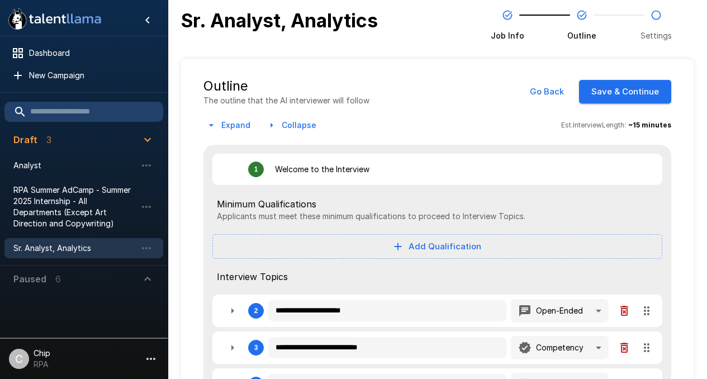
click at [621, 94] on button "Save & Continue" at bounding box center [625, 91] width 92 height 23
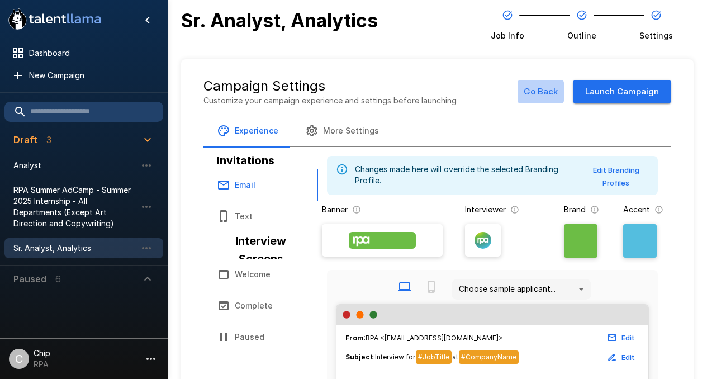
click at [536, 93] on button "Go Back" at bounding box center [541, 91] width 46 height 23
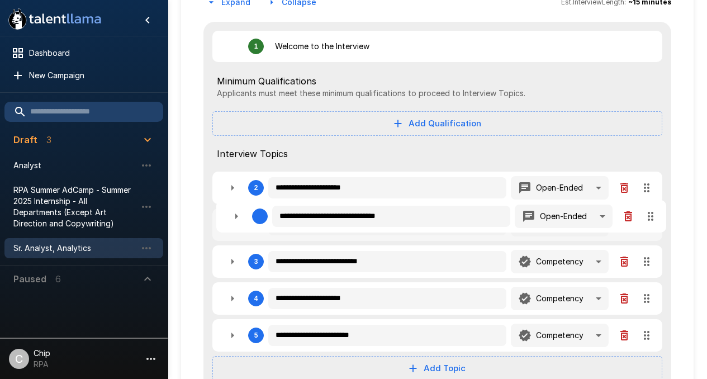
scroll to position [126, 0]
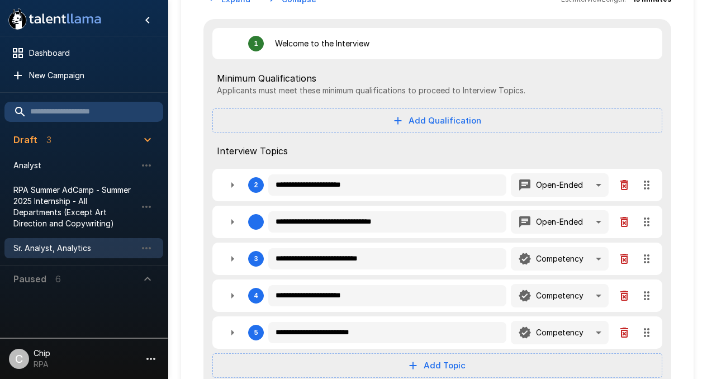
drag, startPoint x: 650, startPoint y: 339, endPoint x: 655, endPoint y: 216, distance: 123.7
click at [655, 216] on div "**********" at bounding box center [438, 221] width 468 height 404
click at [230, 257] on icon "button" at bounding box center [232, 258] width 13 height 13
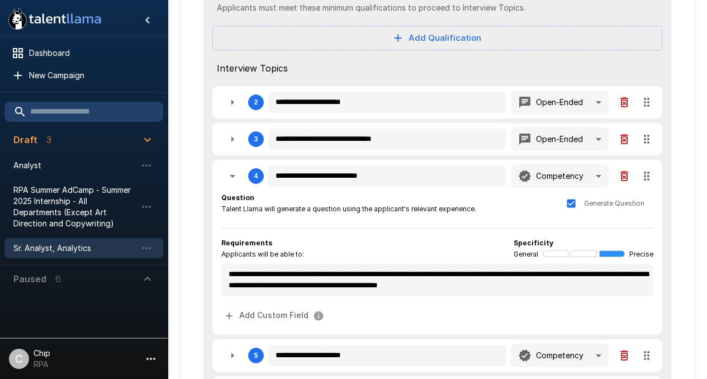
scroll to position [210, 0]
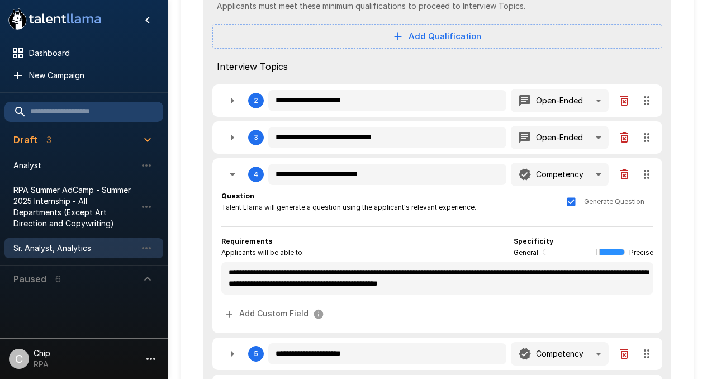
click at [233, 173] on icon "button" at bounding box center [233, 174] width 6 height 3
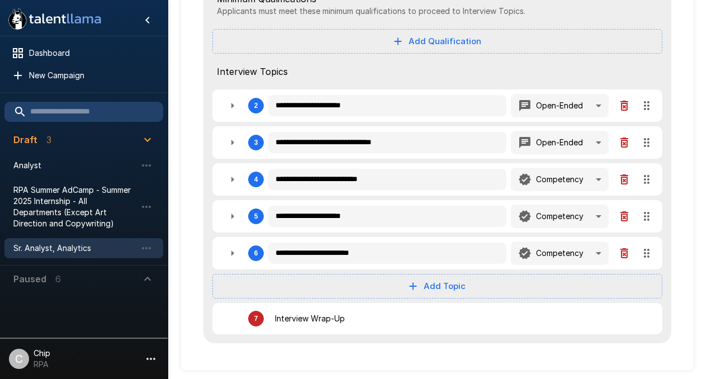
scroll to position [205, 0]
click at [232, 217] on icon "button" at bounding box center [233, 217] width 3 height 6
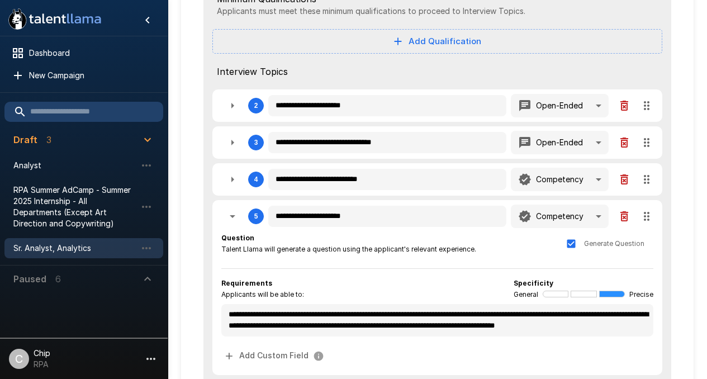
scroll to position [1, 0]
click at [232, 214] on icon "button" at bounding box center [232, 216] width 13 height 13
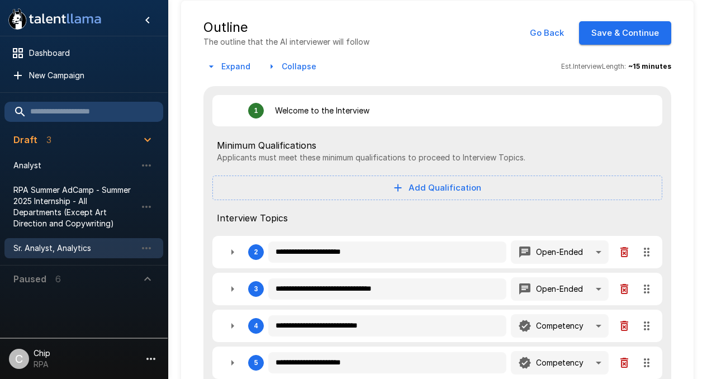
scroll to position [0, 0]
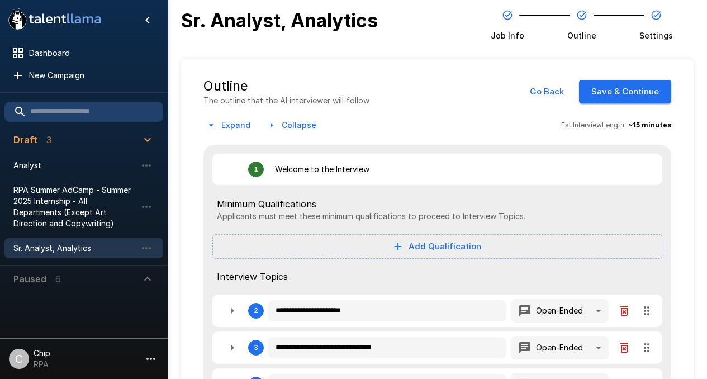
click at [626, 92] on button "Save & Continue" at bounding box center [625, 91] width 92 height 23
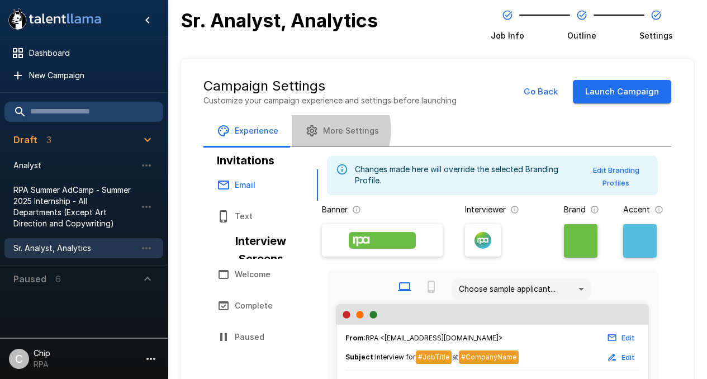
click at [325, 130] on button "More Settings" at bounding box center [342, 130] width 101 height 31
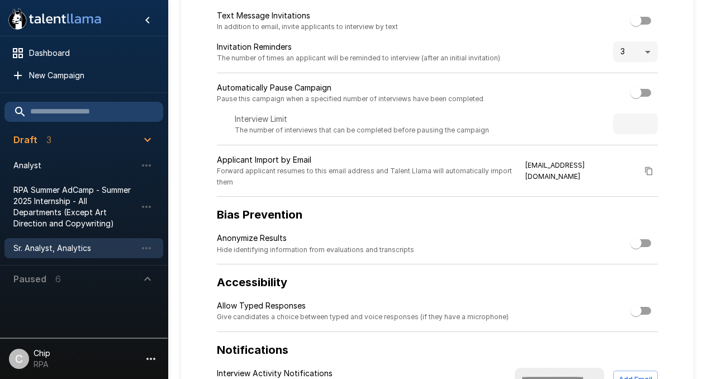
scroll to position [270, 0]
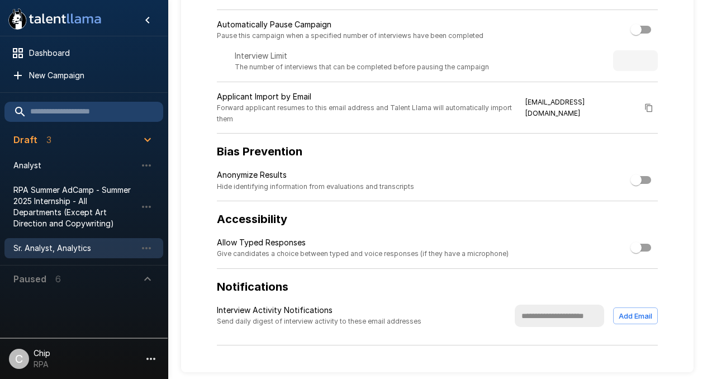
click at [23, 356] on div "C" at bounding box center [19, 359] width 20 height 20
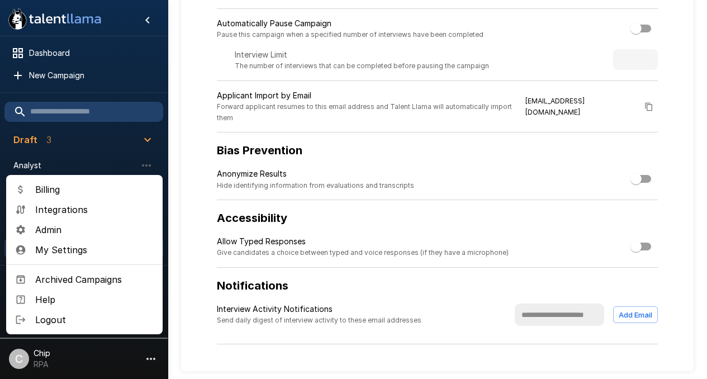
click at [43, 209] on span "Integrations" at bounding box center [94, 209] width 119 height 13
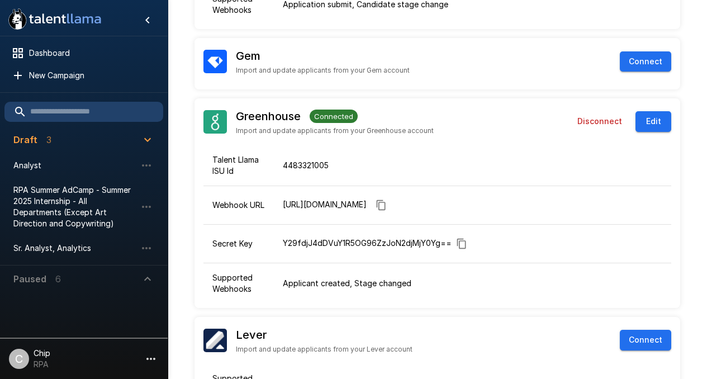
scroll to position [116, 0]
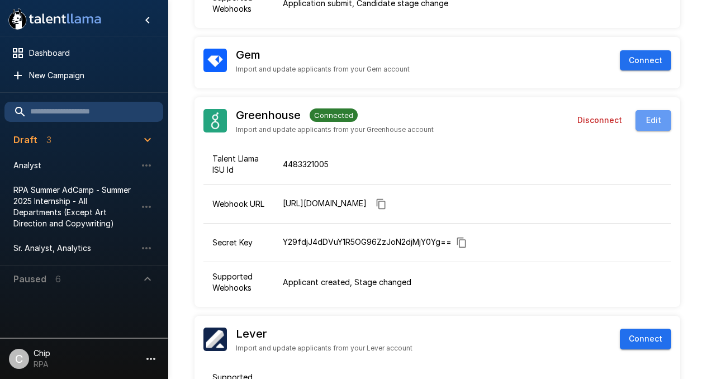
click at [659, 112] on button "Edit" at bounding box center [654, 120] width 36 height 21
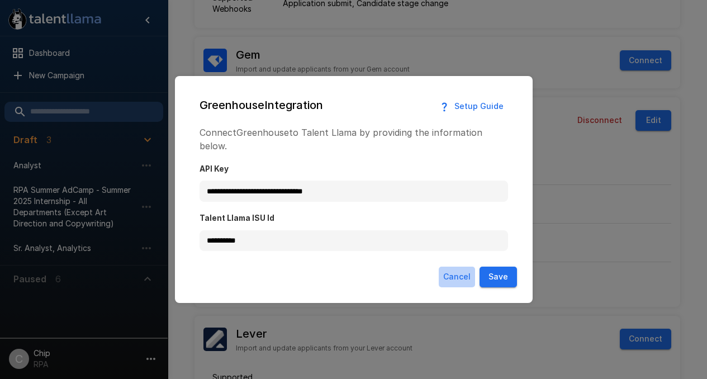
click at [450, 267] on button "Cancel" at bounding box center [457, 277] width 36 height 21
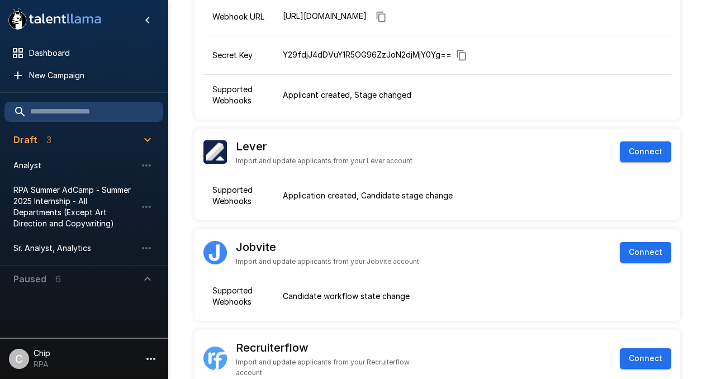
scroll to position [0, 0]
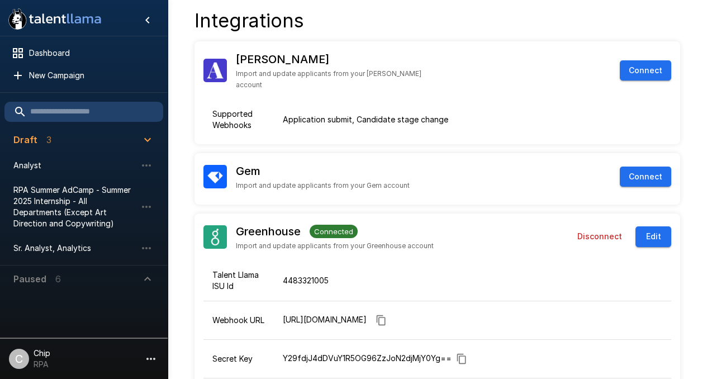
click at [653, 226] on button "Edit" at bounding box center [654, 236] width 36 height 21
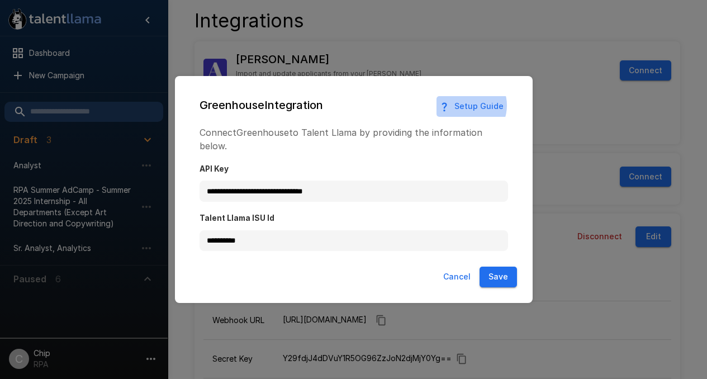
click at [468, 112] on button "Setup Guide" at bounding box center [473, 106] width 72 height 21
click at [459, 269] on button "Cancel" at bounding box center [457, 277] width 36 height 21
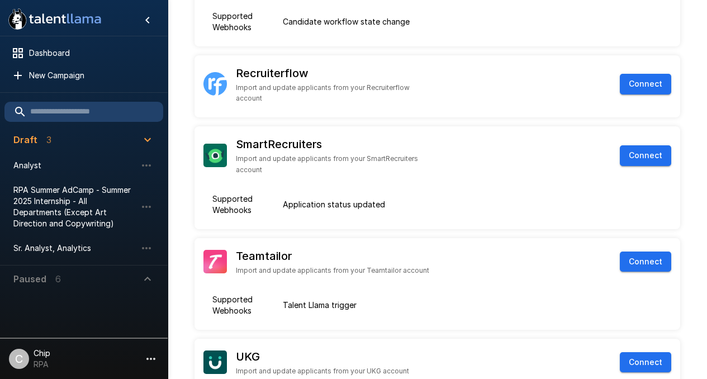
scroll to position [616, 0]
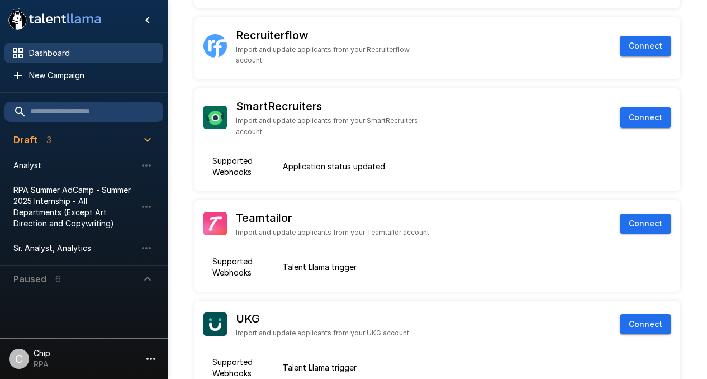
click at [53, 53] on span "Dashboard" at bounding box center [91, 53] width 125 height 11
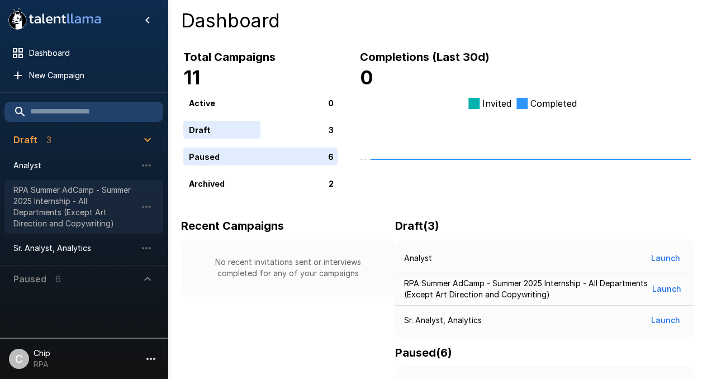
click at [64, 203] on span "RPA Summer AdCamp - Summer 2025 Internship - All Departments (Except Art Direct…" at bounding box center [74, 207] width 123 height 45
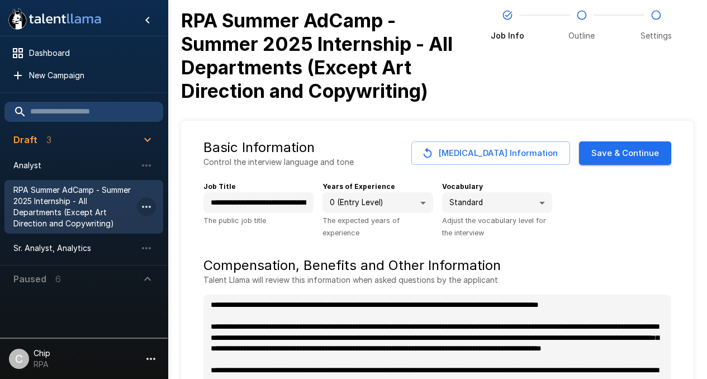
click at [147, 203] on icon "button" at bounding box center [146, 206] width 13 height 13
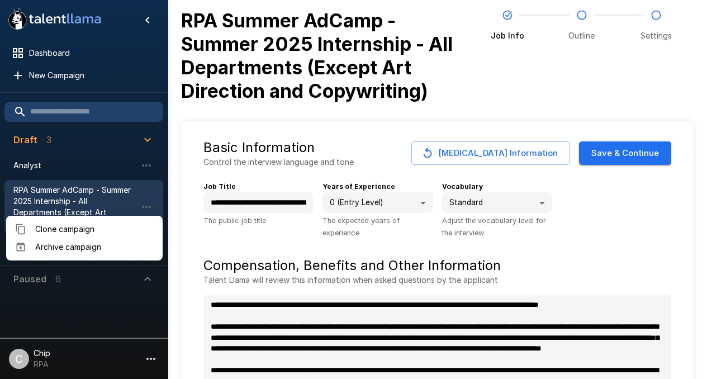
click at [145, 165] on div at bounding box center [353, 189] width 707 height 379
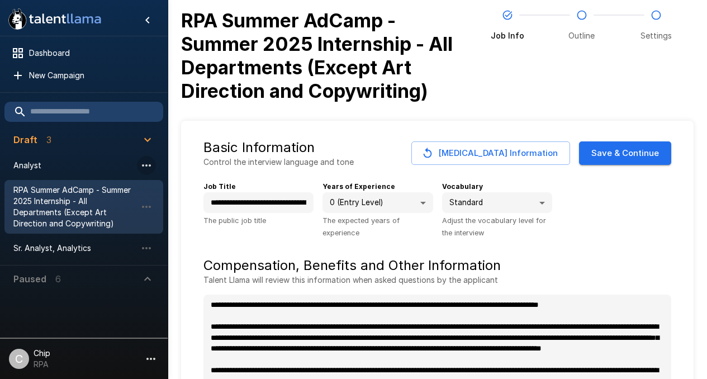
click at [148, 165] on icon "button" at bounding box center [146, 165] width 13 height 13
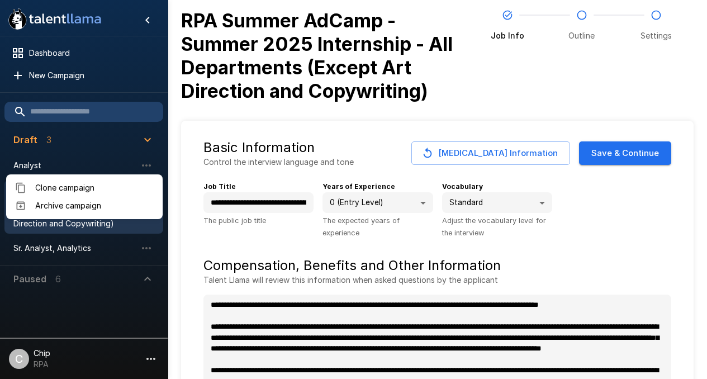
click at [61, 203] on span "Archive campaign" at bounding box center [94, 205] width 119 height 11
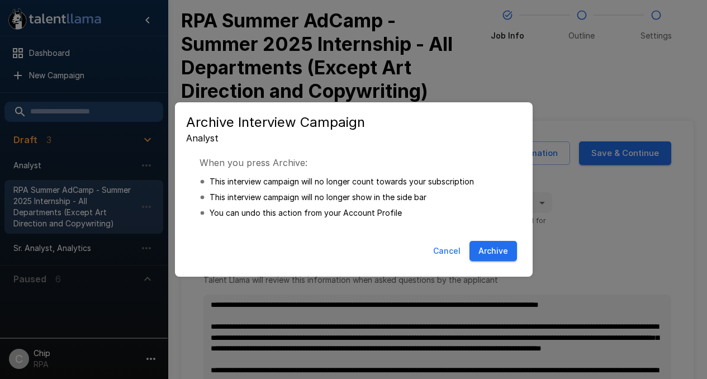
click at [493, 252] on button "Archive" at bounding box center [494, 251] width 48 height 21
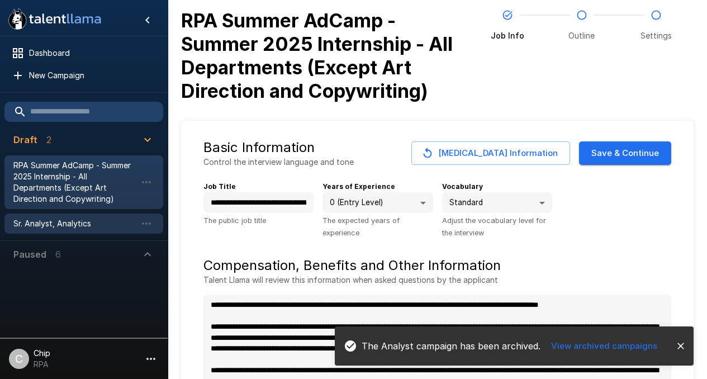
click at [55, 223] on span "Sr. Analyst, Analytics" at bounding box center [74, 223] width 123 height 11
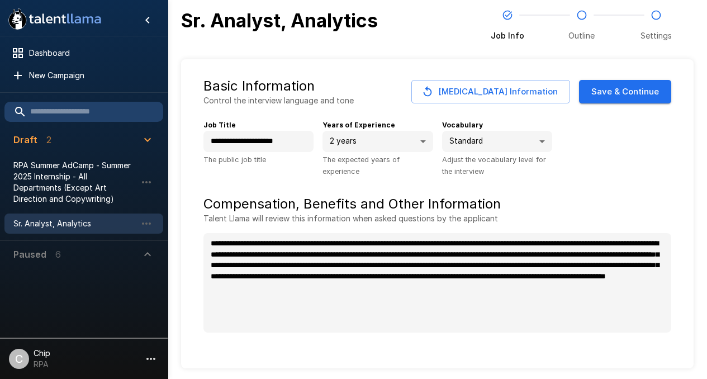
click at [610, 97] on button "Save & Continue" at bounding box center [625, 91] width 92 height 23
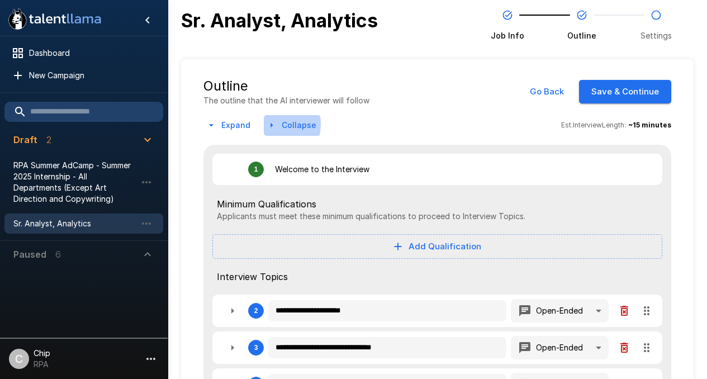
click at [269, 124] on icon "button" at bounding box center [271, 125] width 11 height 11
click at [212, 124] on icon "button" at bounding box center [211, 125] width 11 height 11
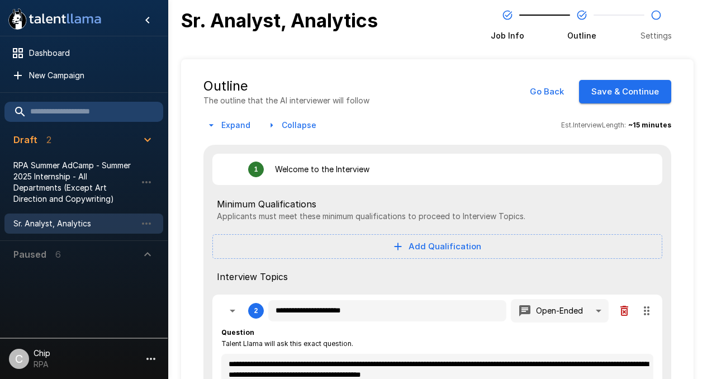
click at [212, 124] on icon "button" at bounding box center [211, 125] width 11 height 11
click at [271, 125] on icon "button" at bounding box center [272, 125] width 2 height 4
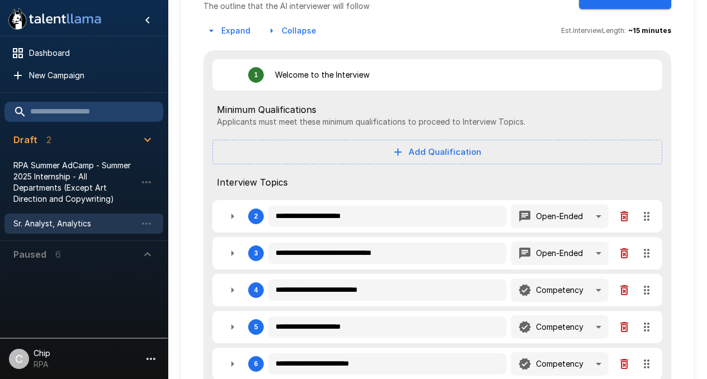
scroll to position [94, 0]
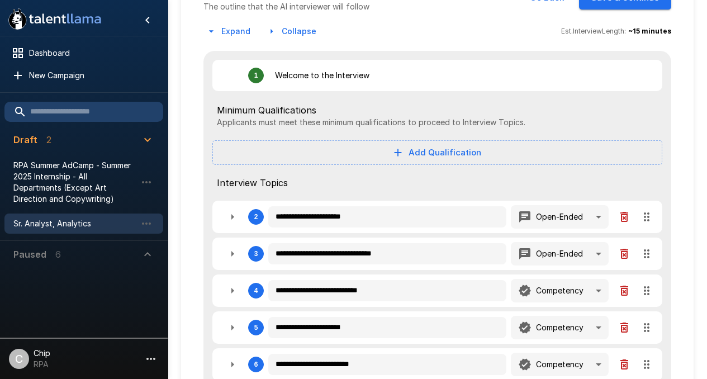
click at [211, 31] on icon "button" at bounding box center [211, 32] width 4 height 2
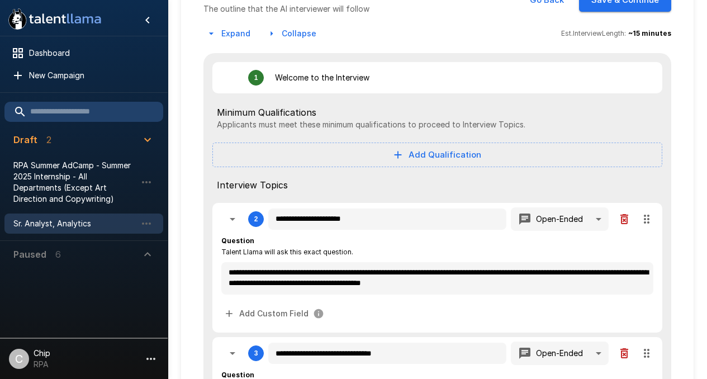
scroll to position [91, 0]
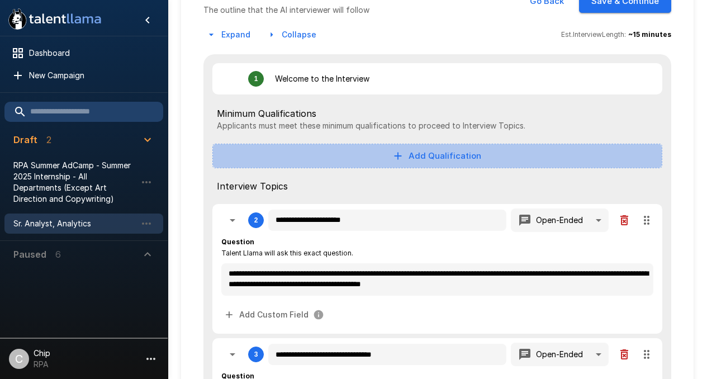
click at [419, 155] on button "Add Qualification" at bounding box center [437, 156] width 450 height 25
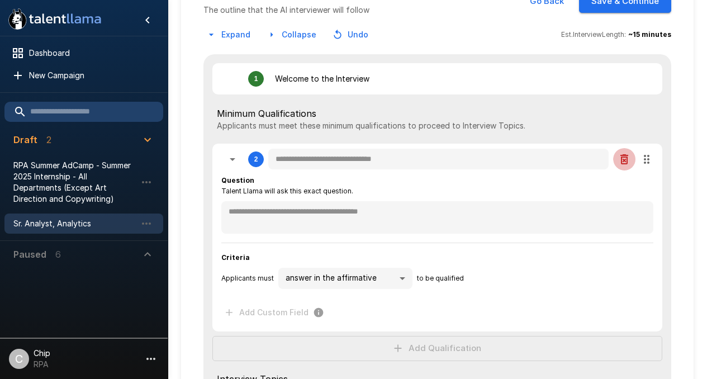
click at [627, 160] on icon "button" at bounding box center [625, 159] width 8 height 10
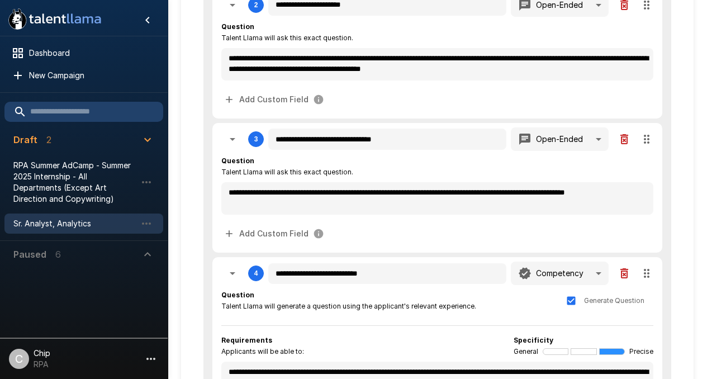
scroll to position [306, 0]
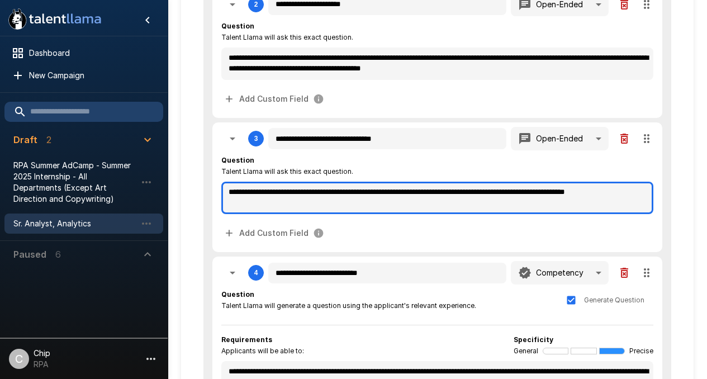
click at [273, 204] on textarea "**********" at bounding box center [437, 198] width 432 height 32
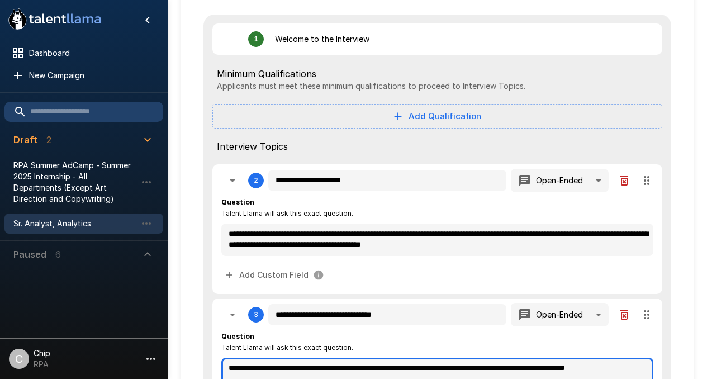
scroll to position [0, 0]
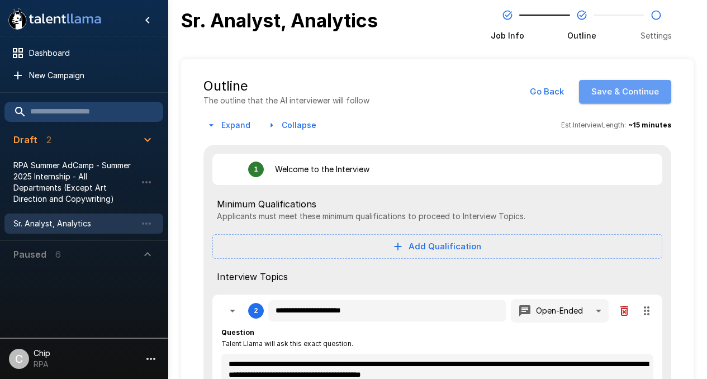
click at [622, 88] on button "Save & Continue" at bounding box center [625, 91] width 92 height 23
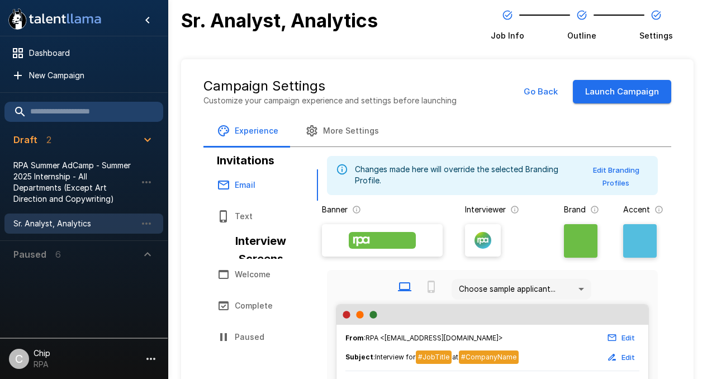
click at [330, 132] on button "More Settings" at bounding box center [342, 130] width 101 height 31
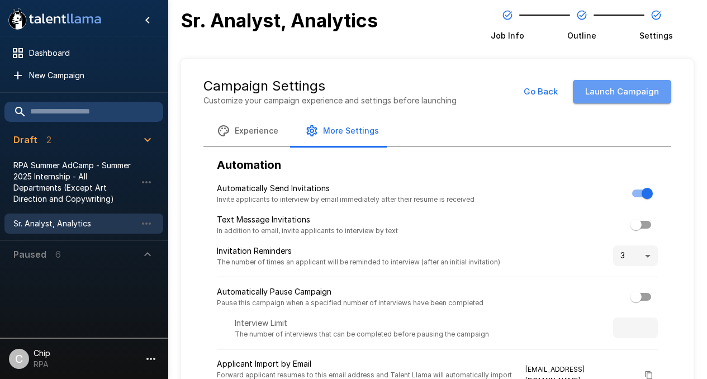
click at [597, 93] on button "Launch Campaign" at bounding box center [622, 91] width 98 height 23
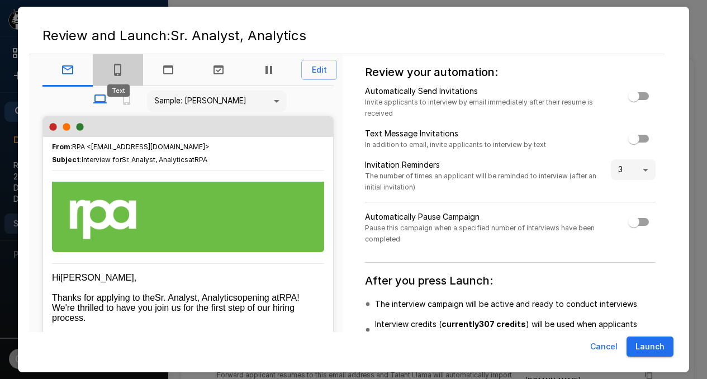
click at [116, 70] on icon "Text" at bounding box center [117, 69] width 13 height 13
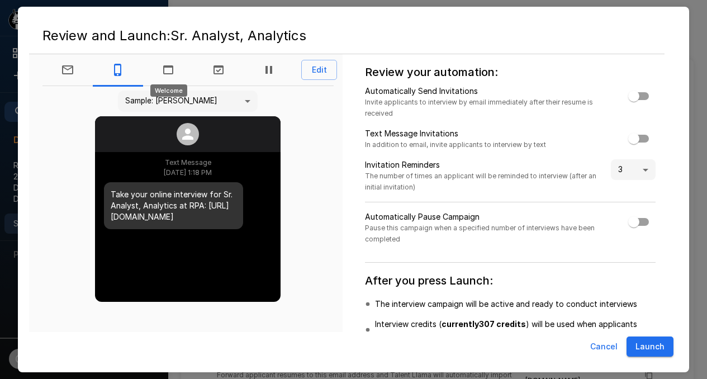
click at [171, 68] on icon "Welcome" at bounding box center [168, 69] width 13 height 13
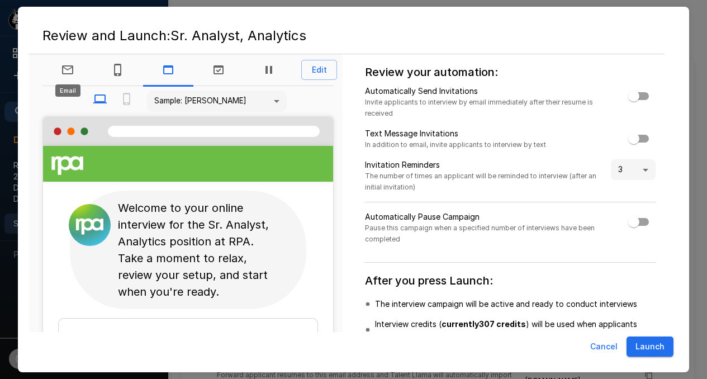
click at [74, 71] on icon "Email" at bounding box center [67, 69] width 13 height 13
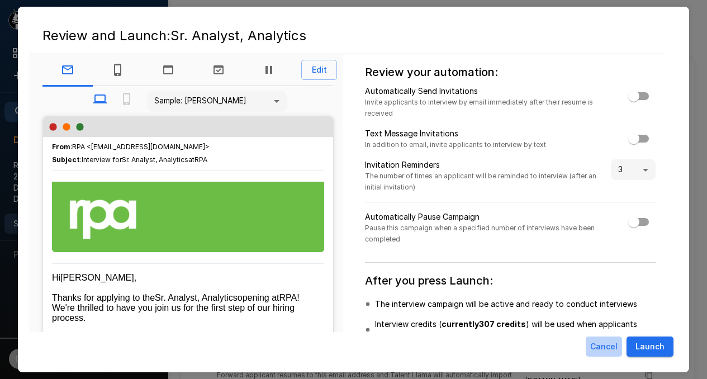
click at [602, 345] on button "Cancel" at bounding box center [604, 347] width 36 height 21
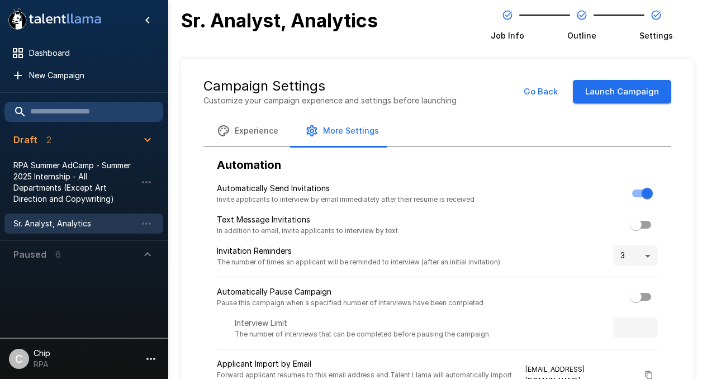
click at [615, 96] on button "Launch Campaign" at bounding box center [622, 91] width 98 height 23
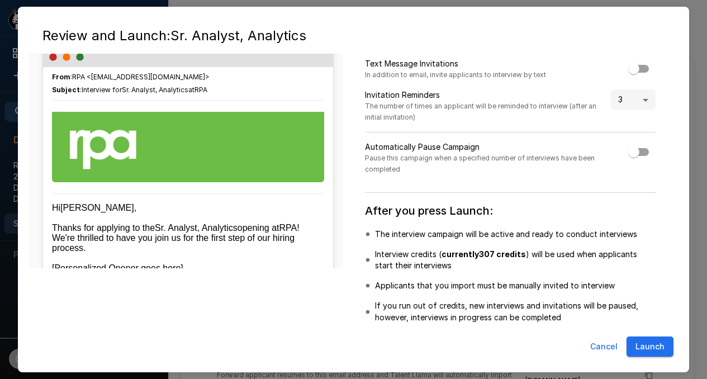
click at [591, 347] on button "Cancel" at bounding box center [604, 347] width 36 height 21
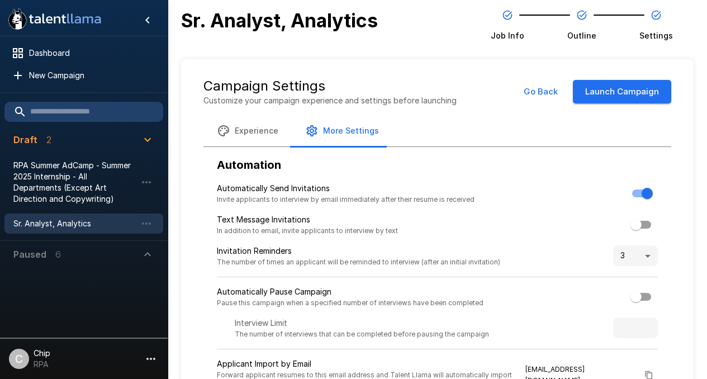
scroll to position [5, 0]
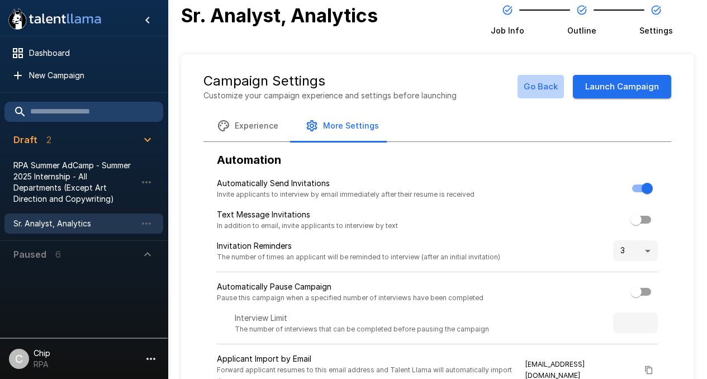
click at [538, 88] on button "Go Back" at bounding box center [541, 86] width 46 height 23
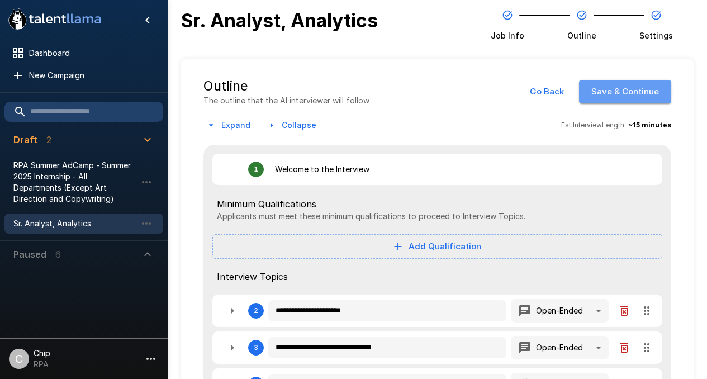
click at [621, 85] on button "Save & Continue" at bounding box center [625, 91] width 92 height 23
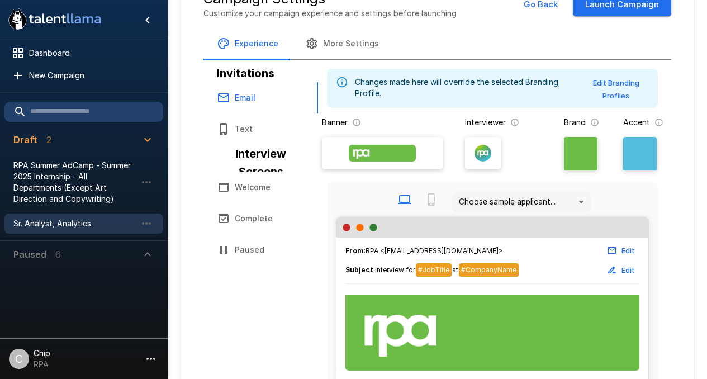
scroll to position [88, 0]
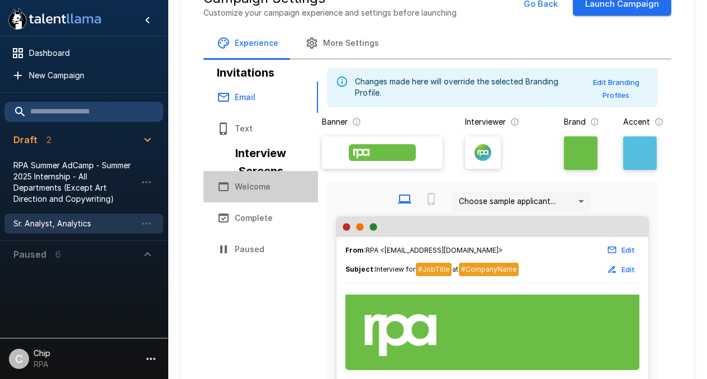
click at [255, 182] on button "Welcome" at bounding box center [261, 186] width 115 height 31
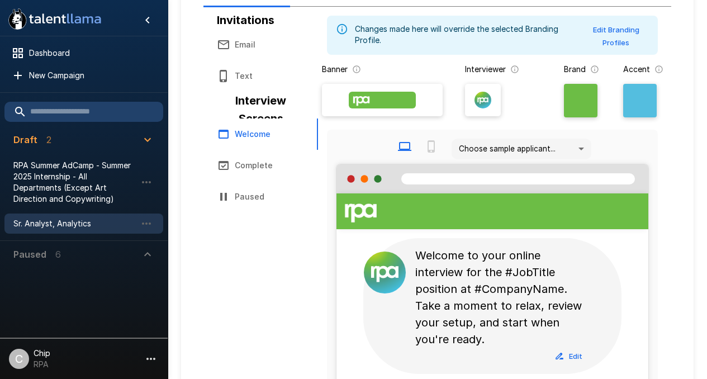
scroll to position [141, 0]
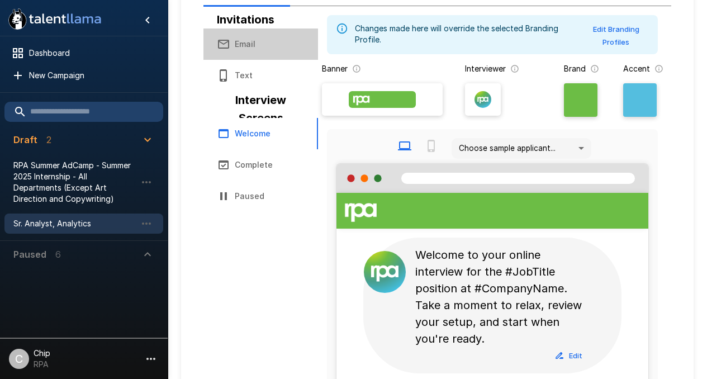
click at [243, 37] on button "Email" at bounding box center [261, 44] width 115 height 31
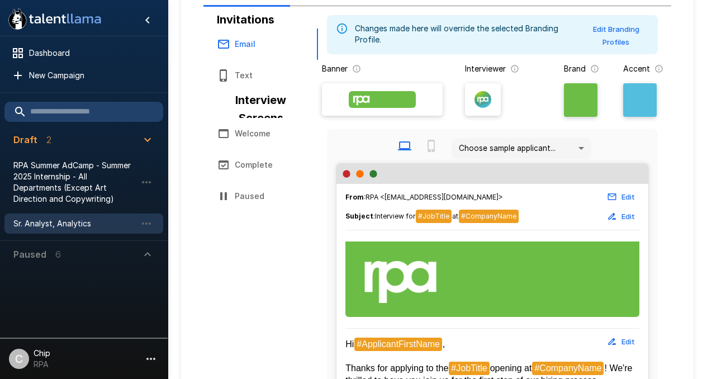
click at [489, 147] on body ".st0{fill:#FFFFFF;} .st1{fill:#76a4ed;} Dashboard New Campaign Draft 2 RPA Summ…" at bounding box center [353, 48] width 707 height 379
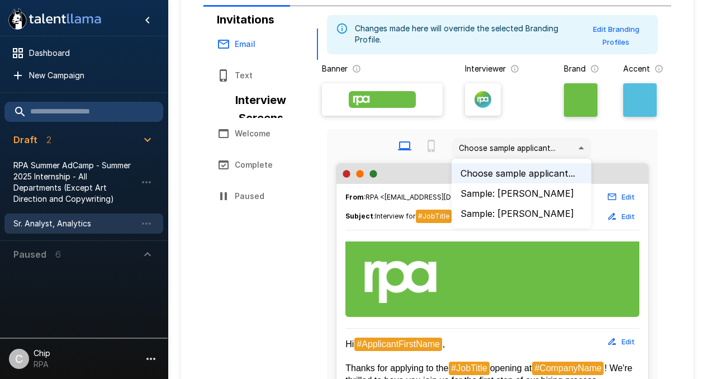
click at [481, 192] on li "Sample: [PERSON_NAME]" at bounding box center [522, 193] width 140 height 20
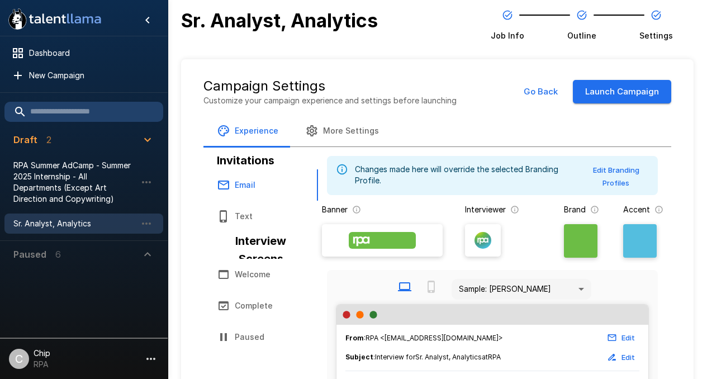
click at [543, 94] on button "Go Back" at bounding box center [541, 91] width 46 height 23
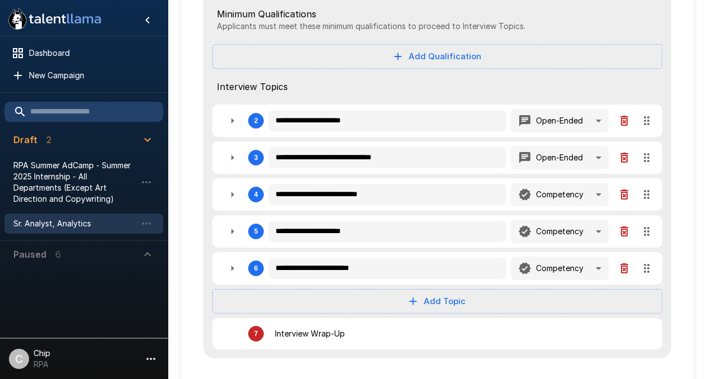
scroll to position [205, 0]
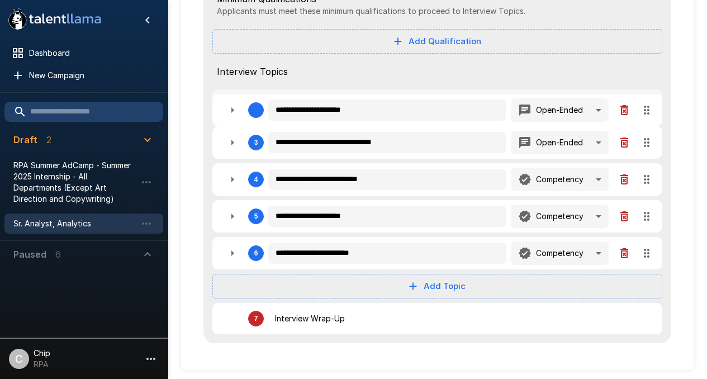
click at [644, 105] on div "**********" at bounding box center [438, 142] width 468 height 404
click at [233, 107] on icon "button" at bounding box center [232, 105] width 13 height 13
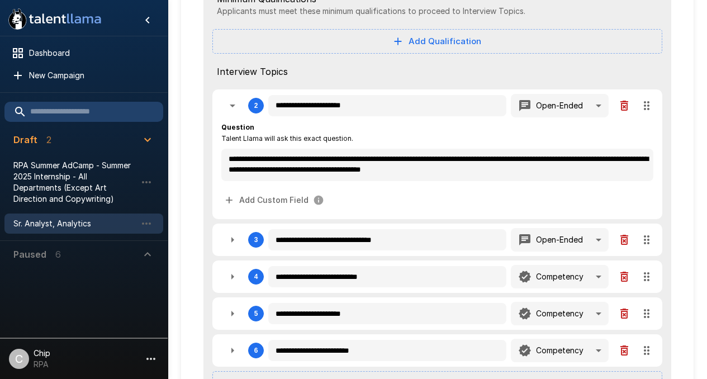
click at [233, 107] on icon "button" at bounding box center [232, 105] width 13 height 13
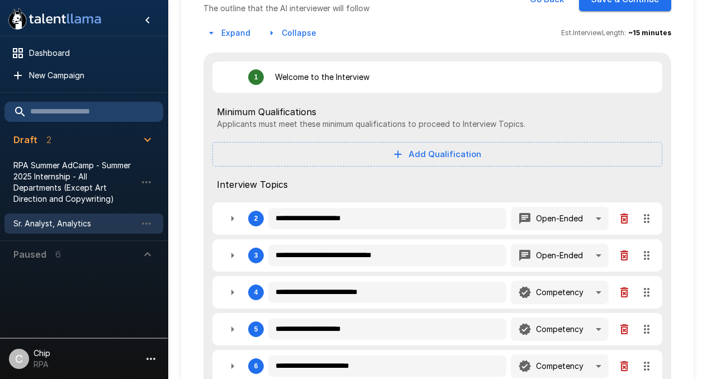
scroll to position [0, 0]
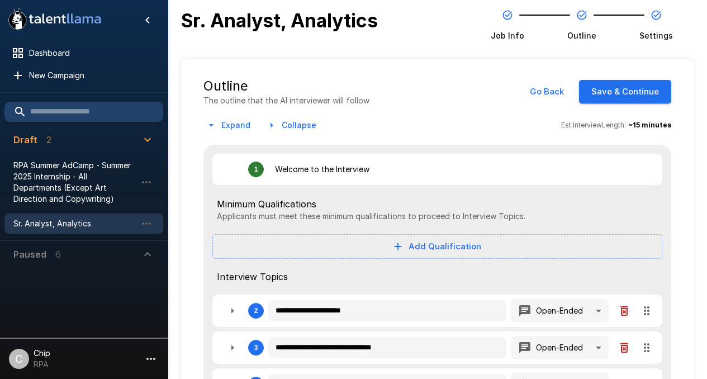
click at [642, 100] on button "Save & Continue" at bounding box center [625, 91] width 92 height 23
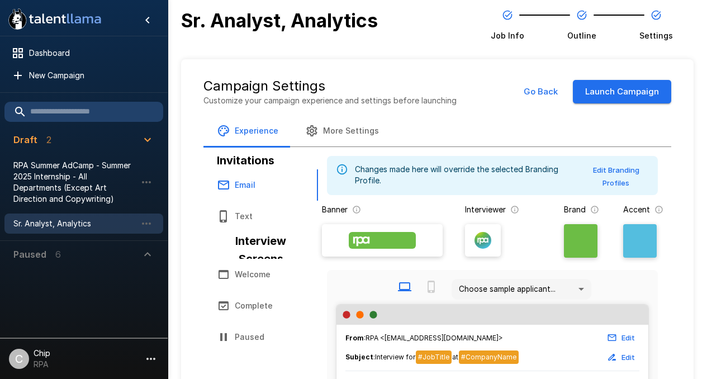
click at [642, 100] on button "Launch Campaign" at bounding box center [622, 91] width 98 height 23
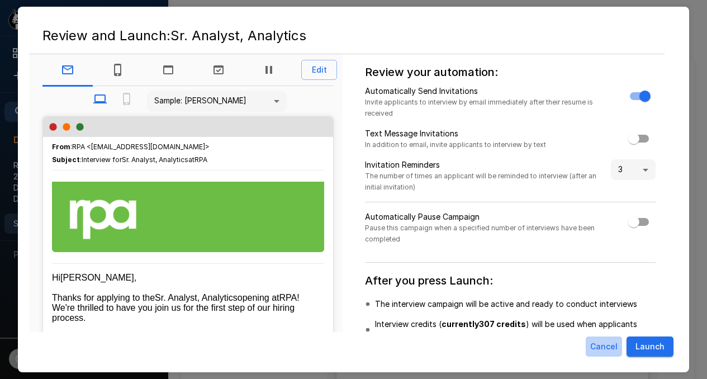
click at [604, 347] on button "Cancel" at bounding box center [604, 347] width 36 height 21
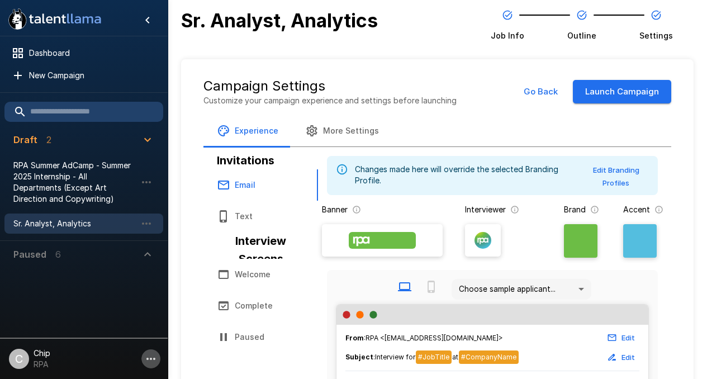
click at [152, 362] on icon "button" at bounding box center [150, 358] width 13 height 13
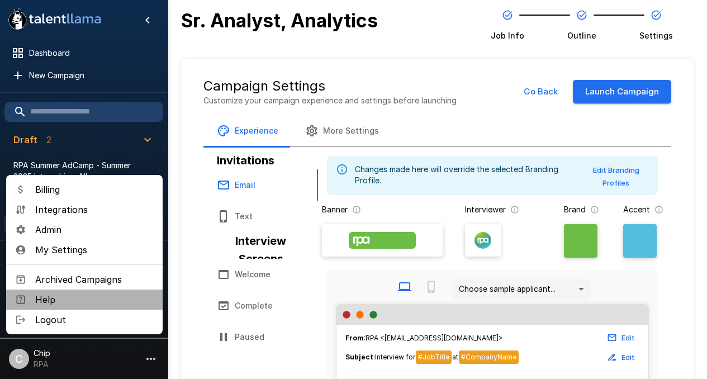
click at [46, 297] on span "Help" at bounding box center [94, 299] width 119 height 13
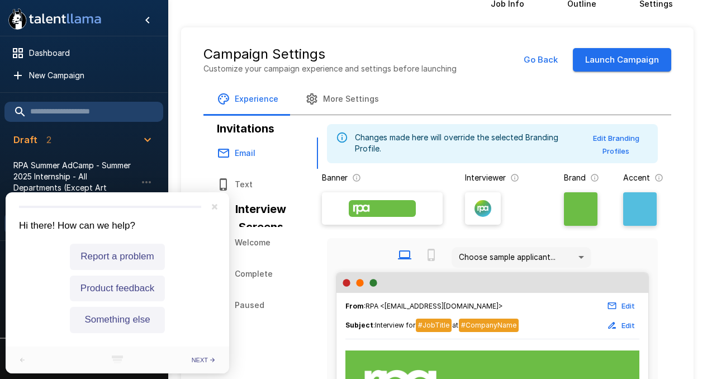
scroll to position [46, 0]
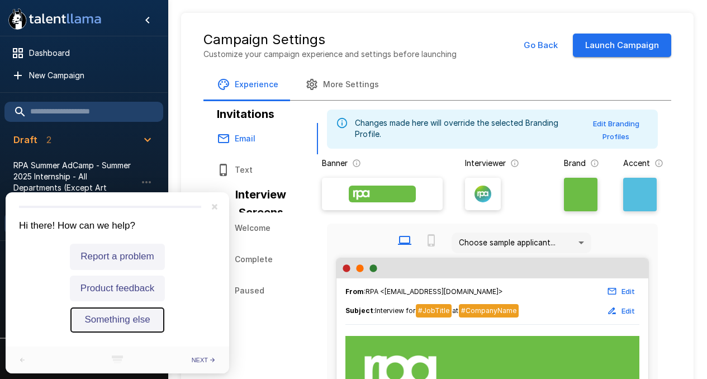
click at [108, 322] on button "Something else" at bounding box center [118, 320] width 96 height 26
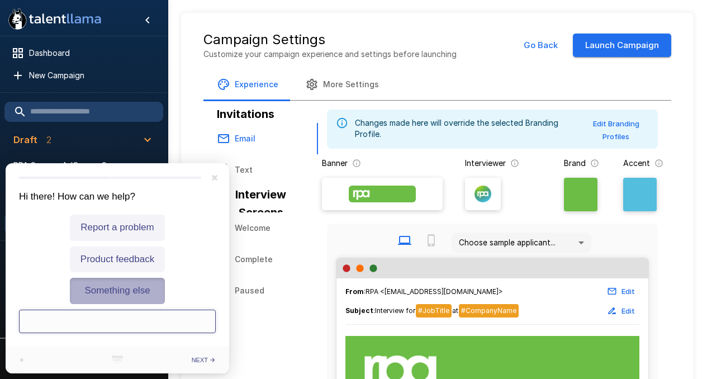
scroll to position [0, 0]
click at [61, 314] on input "text" at bounding box center [117, 321] width 197 height 23
click at [215, 177] on icon "Close" at bounding box center [215, 178] width 6 height 6
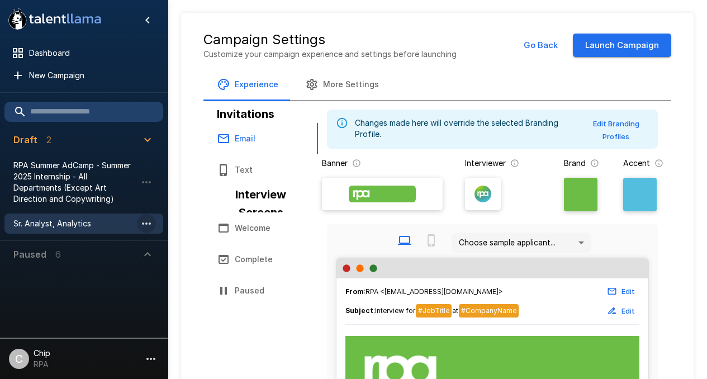
click at [148, 220] on icon "button" at bounding box center [146, 223] width 13 height 13
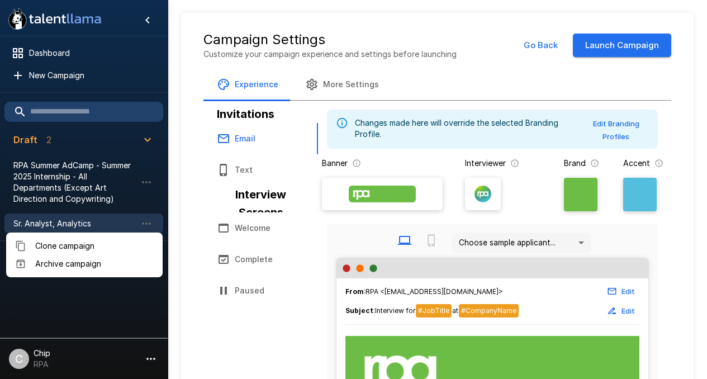
click at [193, 237] on div at bounding box center [353, 189] width 707 height 379
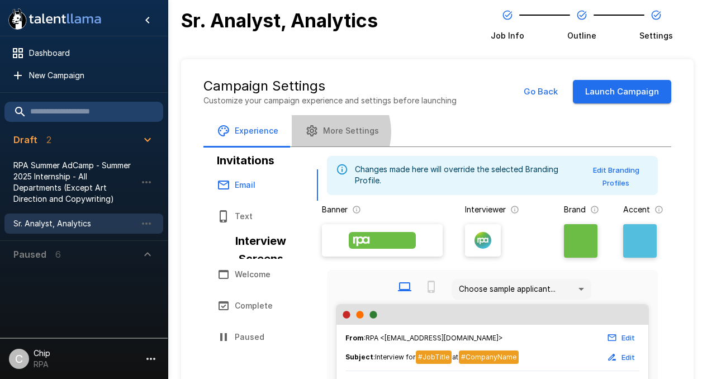
click at [326, 132] on button "More Settings" at bounding box center [342, 130] width 101 height 31
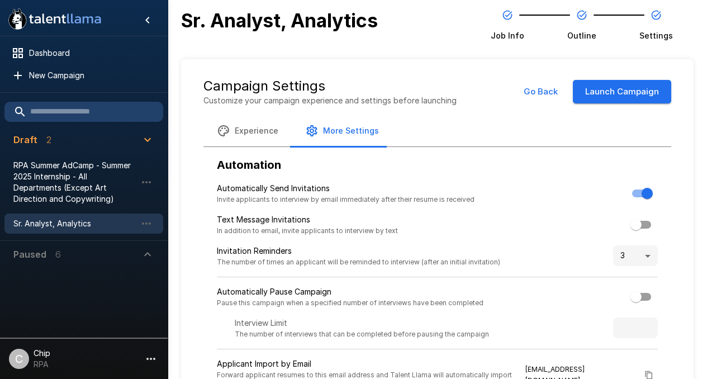
click at [28, 358] on div "C" at bounding box center [19, 359] width 20 height 20
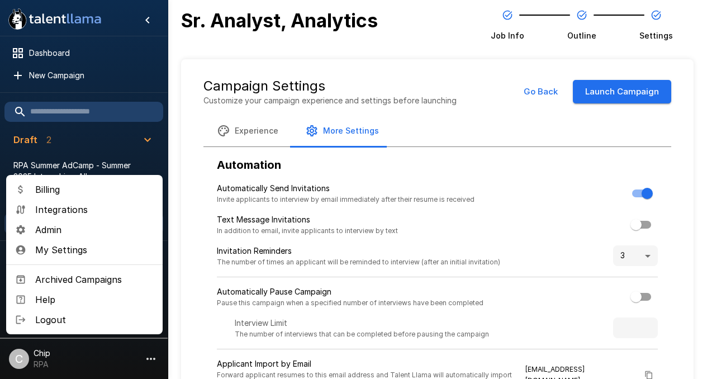
click at [500, 128] on div at bounding box center [353, 189] width 707 height 379
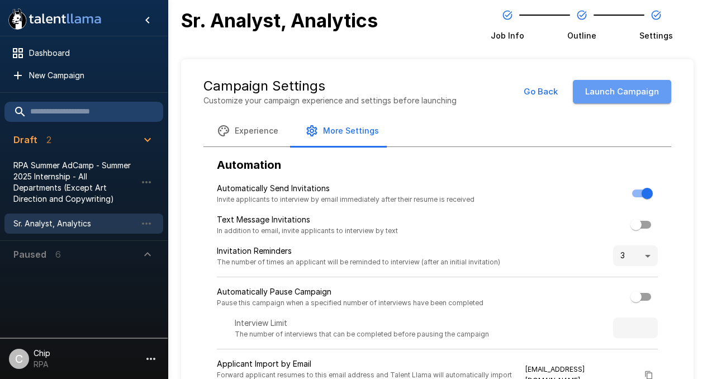
click at [597, 96] on button "Launch Campaign" at bounding box center [622, 91] width 98 height 23
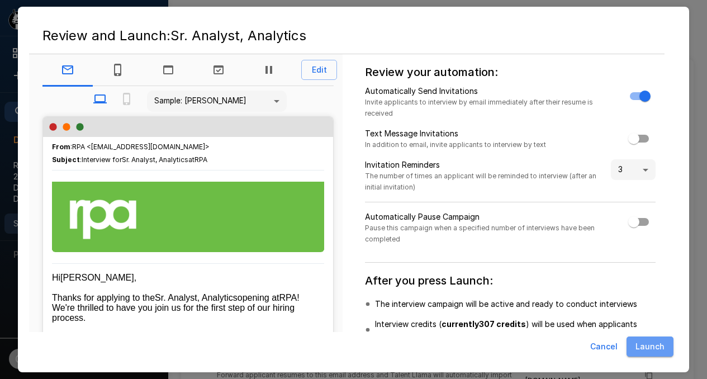
click at [649, 345] on button "Launch" at bounding box center [650, 347] width 47 height 21
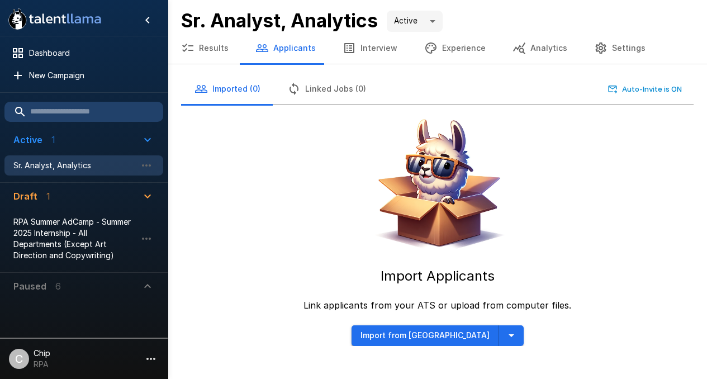
click at [410, 336] on button "Import from [GEOGRAPHIC_DATA]" at bounding box center [426, 335] width 148 height 21
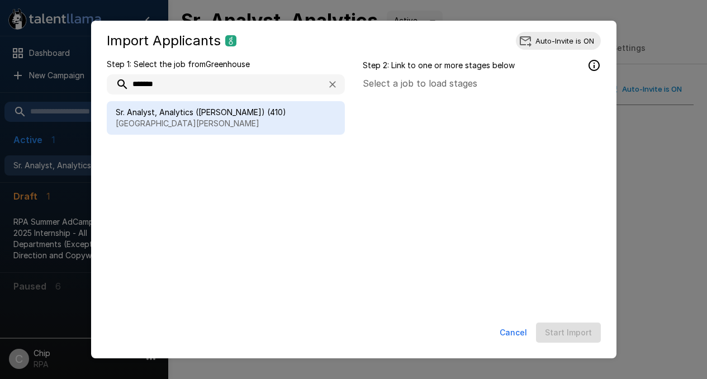
click at [178, 115] on span "Sr. Analyst, Analytics ([PERSON_NAME]) (410)" at bounding box center [226, 112] width 220 height 11
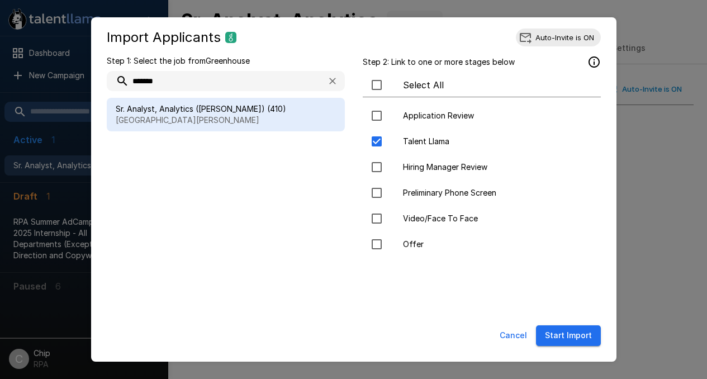
click at [564, 337] on button "Start Import" at bounding box center [568, 335] width 65 height 21
